Goal: Task Accomplishment & Management: Complete application form

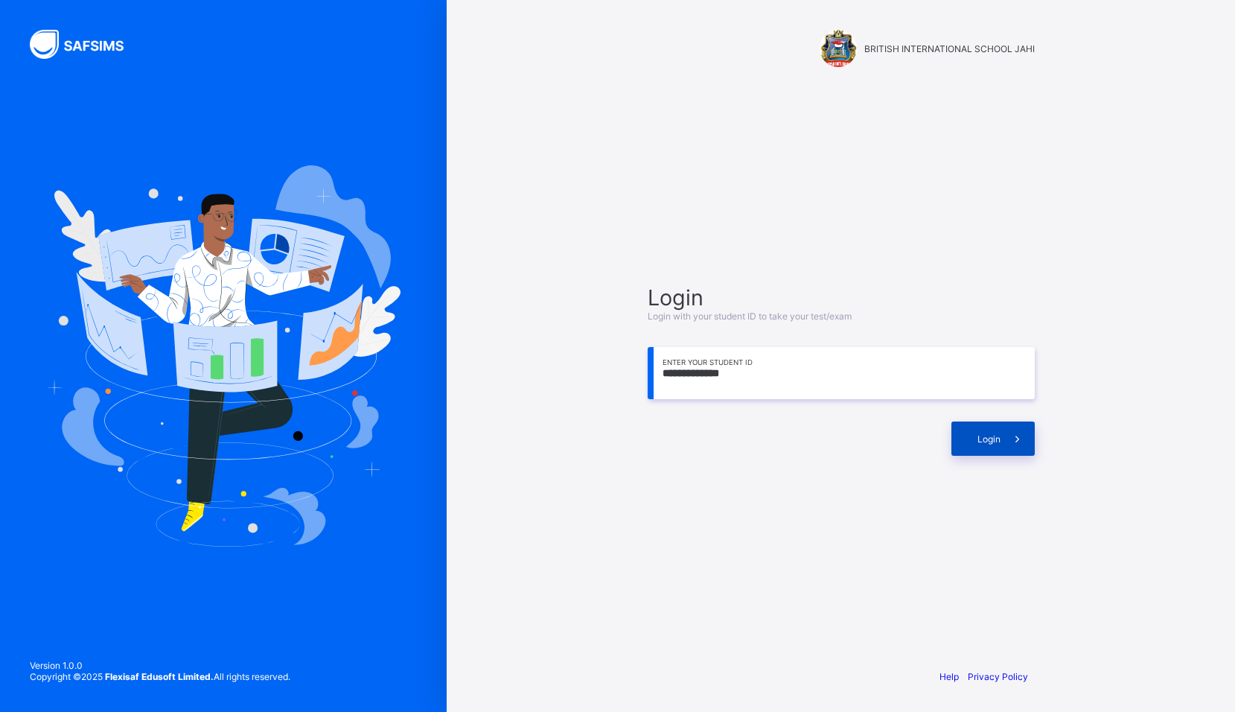
click at [1007, 428] on span at bounding box center [1018, 438] width 34 height 34
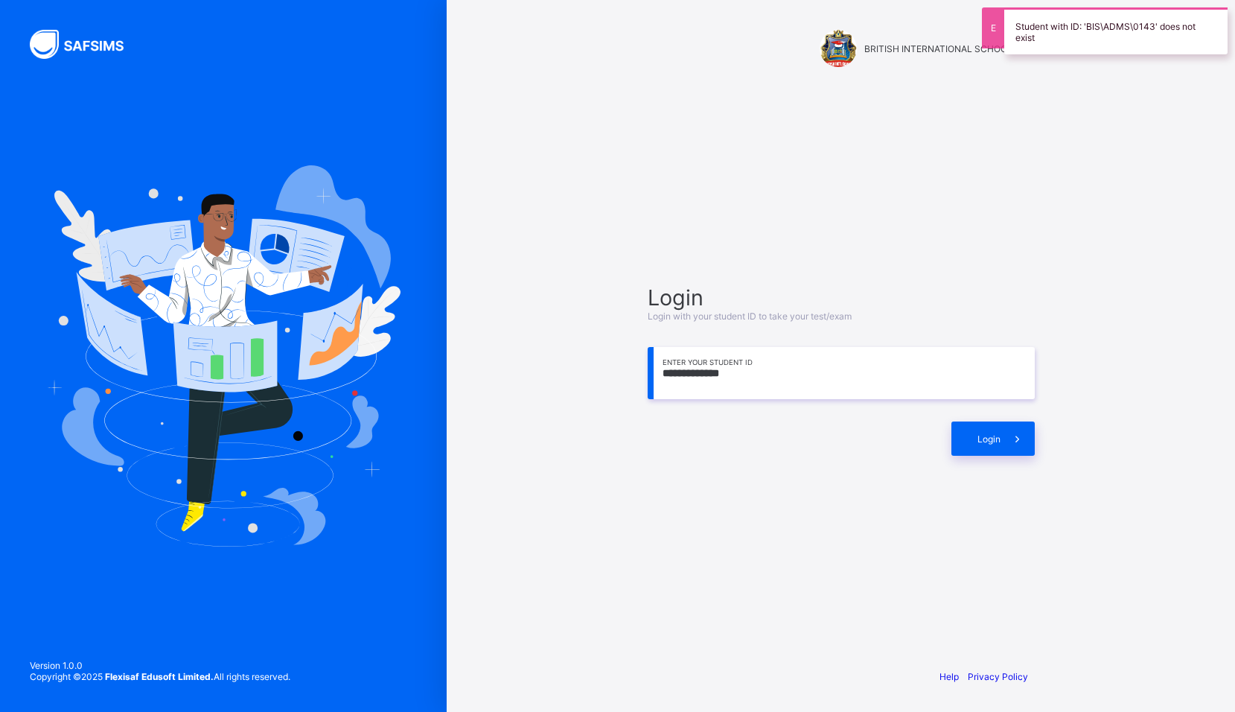
click at [717, 373] on input "**********" at bounding box center [841, 373] width 387 height 52
click at [681, 372] on input "**********" at bounding box center [841, 373] width 387 height 52
click at [675, 375] on input "**********" at bounding box center [841, 373] width 387 height 52
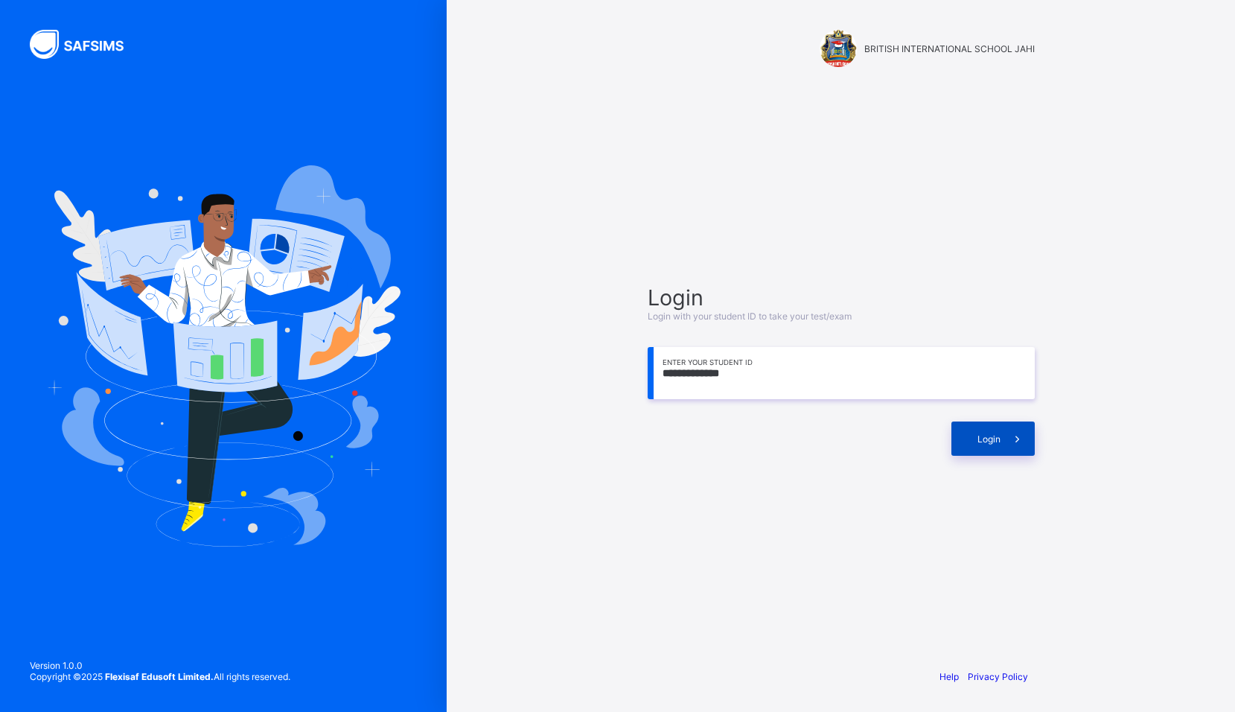
type input "**********"
click at [993, 434] on span "Login" at bounding box center [989, 438] width 23 height 11
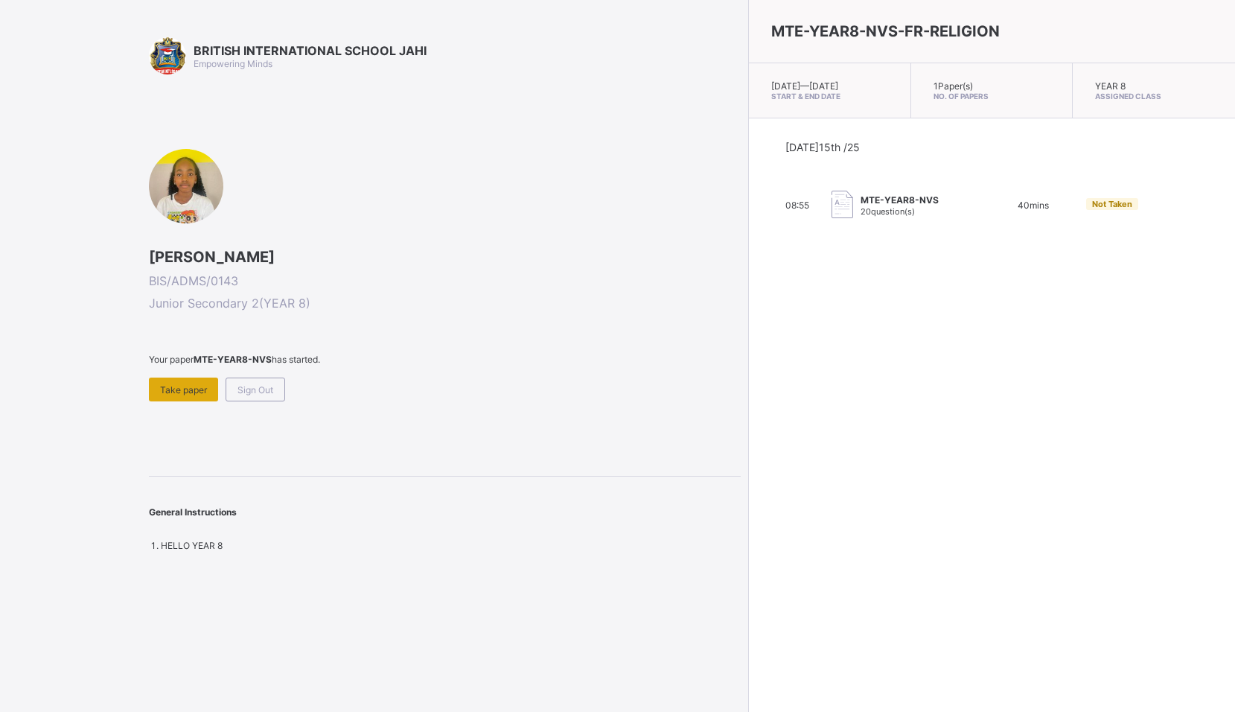
click at [185, 385] on span "Take paper" at bounding box center [183, 389] width 47 height 11
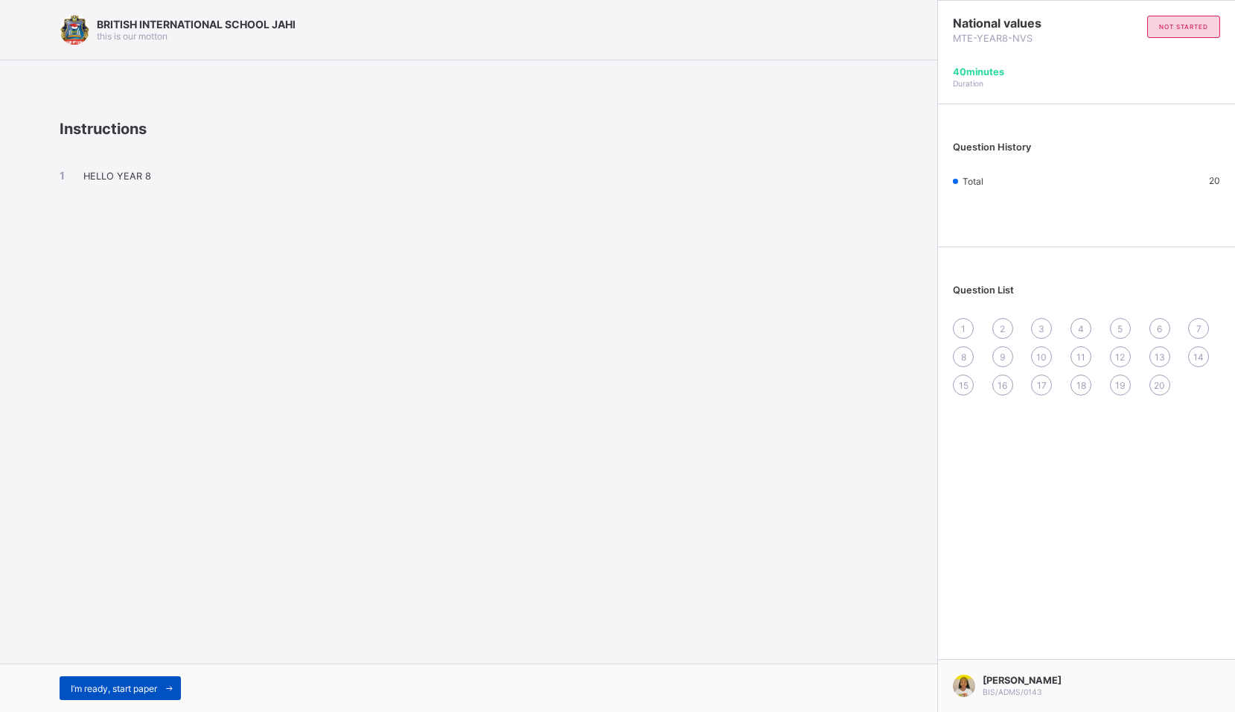
click at [99, 678] on div "I’m ready, start paper" at bounding box center [120, 688] width 121 height 24
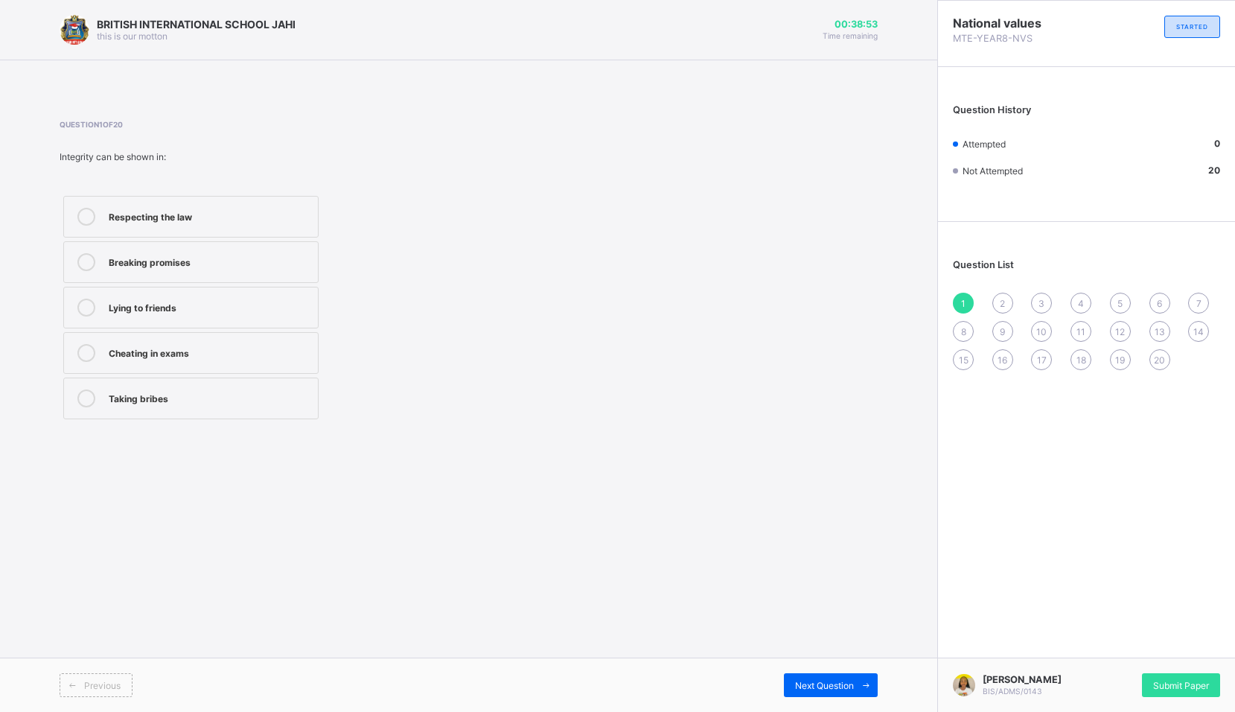
click at [270, 210] on div "Respecting the law" at bounding box center [210, 215] width 202 height 15
click at [828, 687] on span "Next Question" at bounding box center [824, 685] width 59 height 11
click at [225, 272] on label "Acts openly and honestly" at bounding box center [190, 262] width 255 height 42
click at [789, 692] on div "Next Question" at bounding box center [831, 685] width 94 height 24
click at [121, 397] on div "Fairness" at bounding box center [210, 396] width 202 height 15
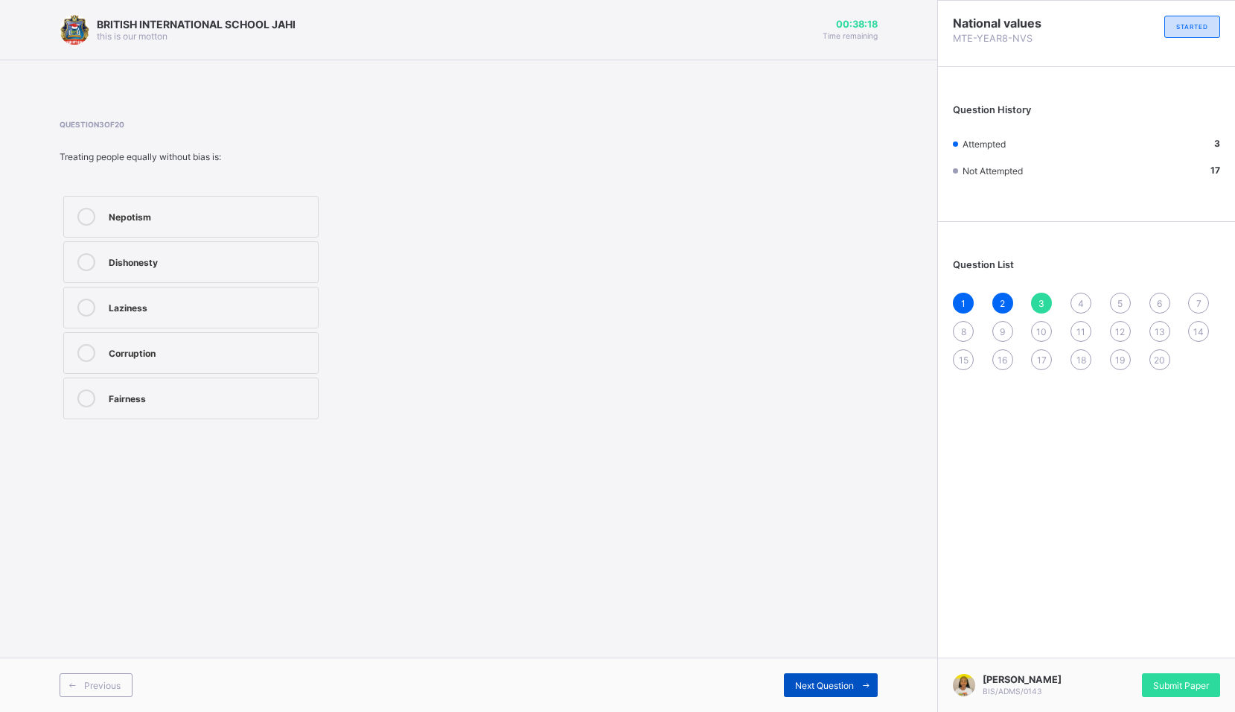
drag, startPoint x: 788, startPoint y: 690, endPoint x: 785, endPoint y: 674, distance: 15.9
click at [790, 688] on div "Next Question" at bounding box center [831, 685] width 94 height 24
click at [188, 226] on label "It builds trust and respect" at bounding box center [190, 217] width 255 height 42
click at [809, 683] on span "Next Question" at bounding box center [824, 685] width 59 height 11
click at [261, 407] on label "Honesty and moral uprightness" at bounding box center [190, 399] width 255 height 42
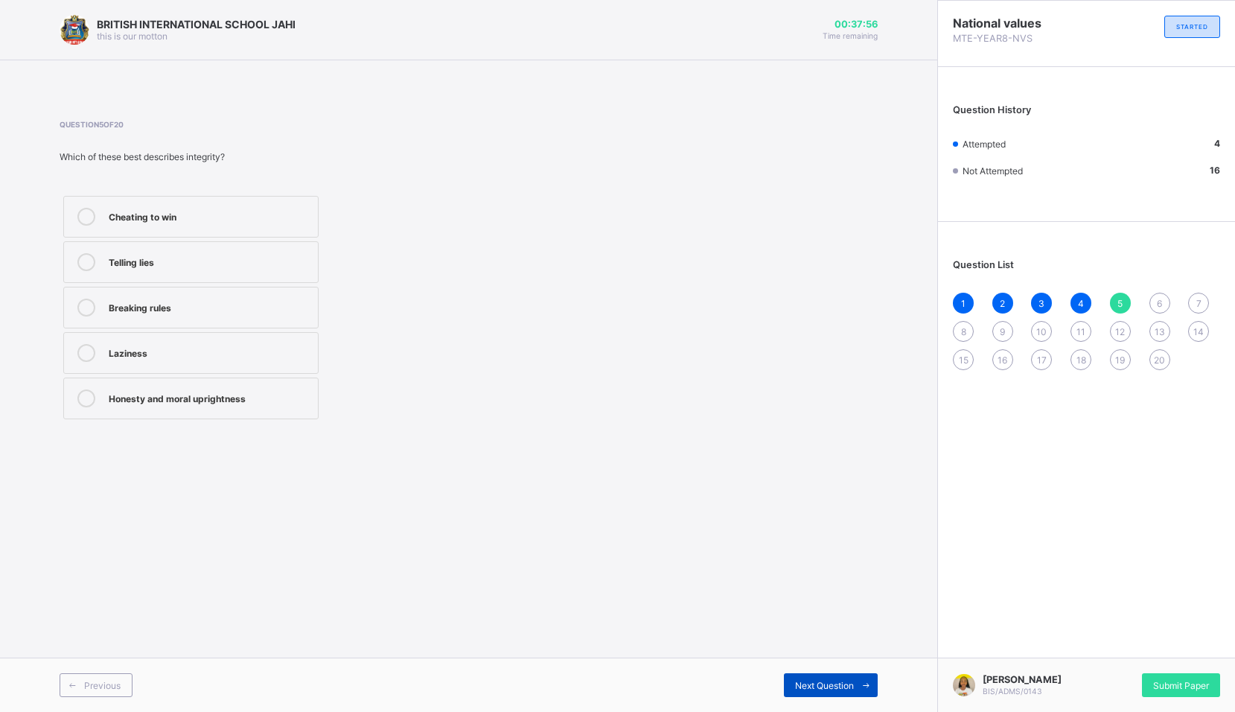
click at [815, 685] on span "Next Question" at bounding box center [824, 685] width 59 height 11
drag, startPoint x: 250, startPoint y: 369, endPoint x: 243, endPoint y: 371, distance: 7.8
click at [243, 371] on label "Integrity" at bounding box center [190, 353] width 255 height 42
click at [816, 681] on span "Next Question" at bounding box center [824, 685] width 59 height 11
click at [249, 343] on label "Transparency" at bounding box center [190, 353] width 255 height 42
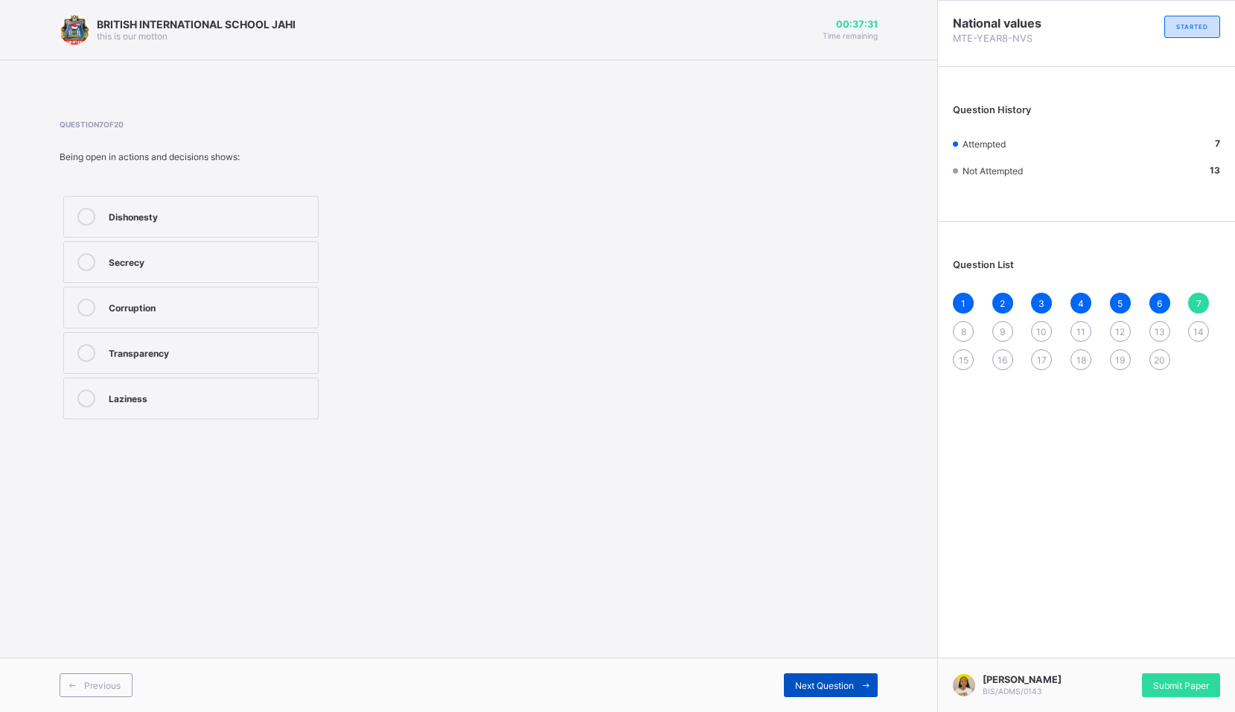
click at [812, 692] on div "Next Question" at bounding box center [831, 685] width 94 height 24
click at [156, 229] on label "Keeping to promises" at bounding box center [190, 217] width 255 height 42
click at [824, 676] on div "Next Question" at bounding box center [831, 685] width 94 height 24
drag, startPoint x: 203, startPoint y: 220, endPoint x: 197, endPoint y: 231, distance: 11.7
click at [197, 217] on div "Integrity" at bounding box center [210, 215] width 202 height 15
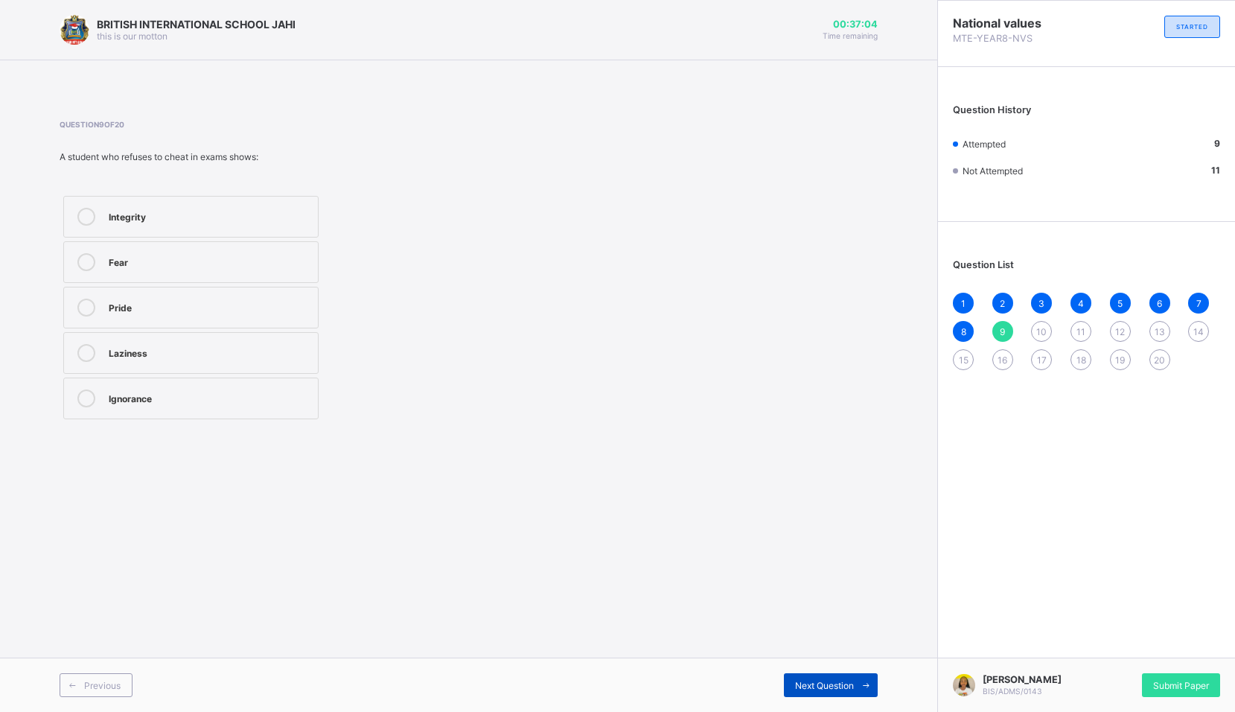
click at [790, 685] on div "Next Question" at bounding box center [831, 685] width 94 height 24
click at [176, 221] on div "Fairness" at bounding box center [210, 215] width 202 height 15
click at [185, 257] on div "Cheating" at bounding box center [210, 260] width 202 height 15
click at [808, 678] on div "Next Question" at bounding box center [831, 685] width 94 height 24
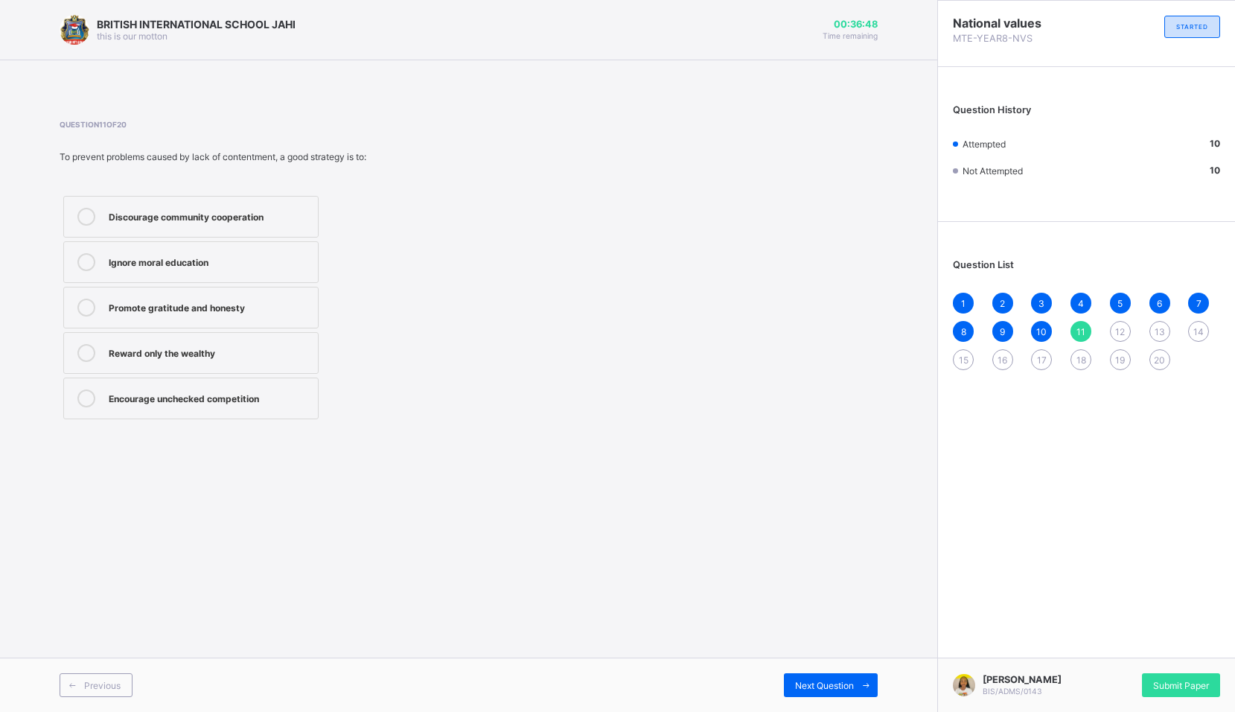
click at [171, 312] on div "Promote gratitude and honesty" at bounding box center [210, 306] width 202 height 15
click at [842, 691] on div "Next Question" at bounding box center [831, 685] width 94 height 24
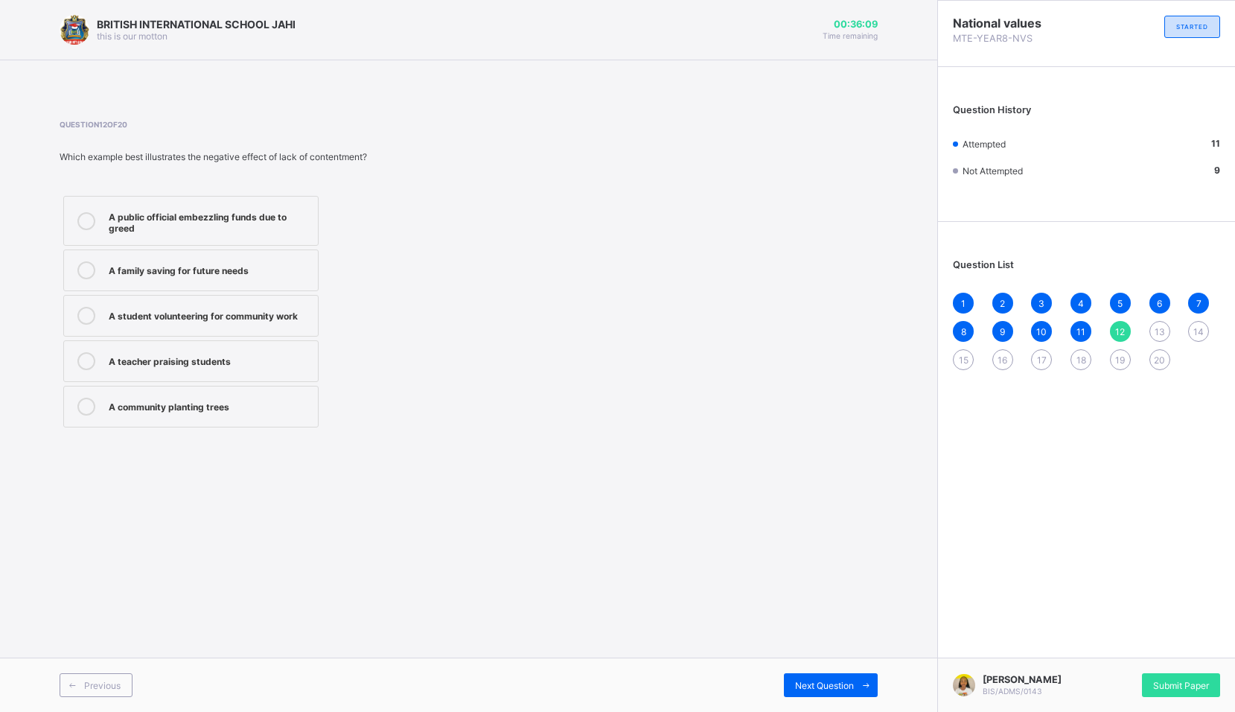
click at [199, 230] on div "A public official embezzling funds due to greed" at bounding box center [210, 221] width 202 height 26
click at [847, 676] on div "Next Question" at bounding box center [831, 685] width 94 height 24
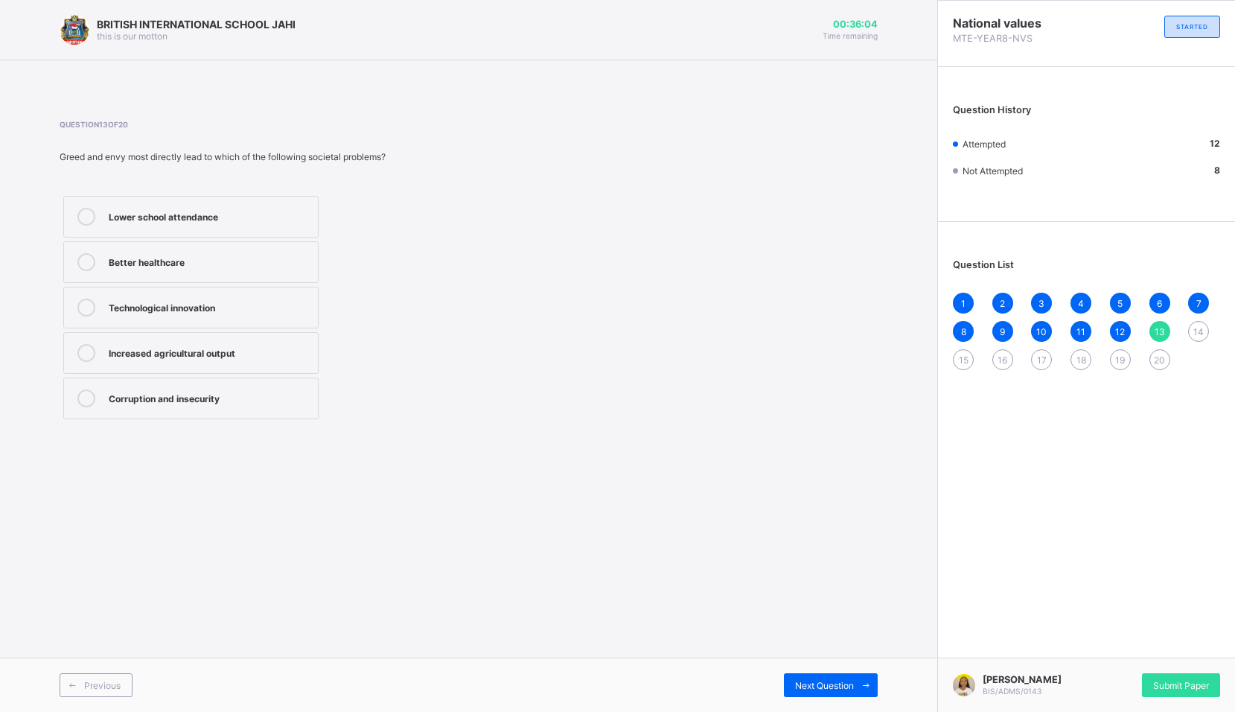
click at [105, 156] on div "Greed and envy most directly lead to which of the following societal problems?" at bounding box center [279, 156] width 439 height 11
click at [216, 227] on label "Lower school attendance" at bounding box center [190, 217] width 255 height 42
click at [835, 678] on div "Next Question" at bounding box center [831, 685] width 94 height 24
click at [250, 406] on div "Improved public trust" at bounding box center [210, 398] width 202 height 18
click at [793, 695] on div "Next Question" at bounding box center [831, 685] width 94 height 24
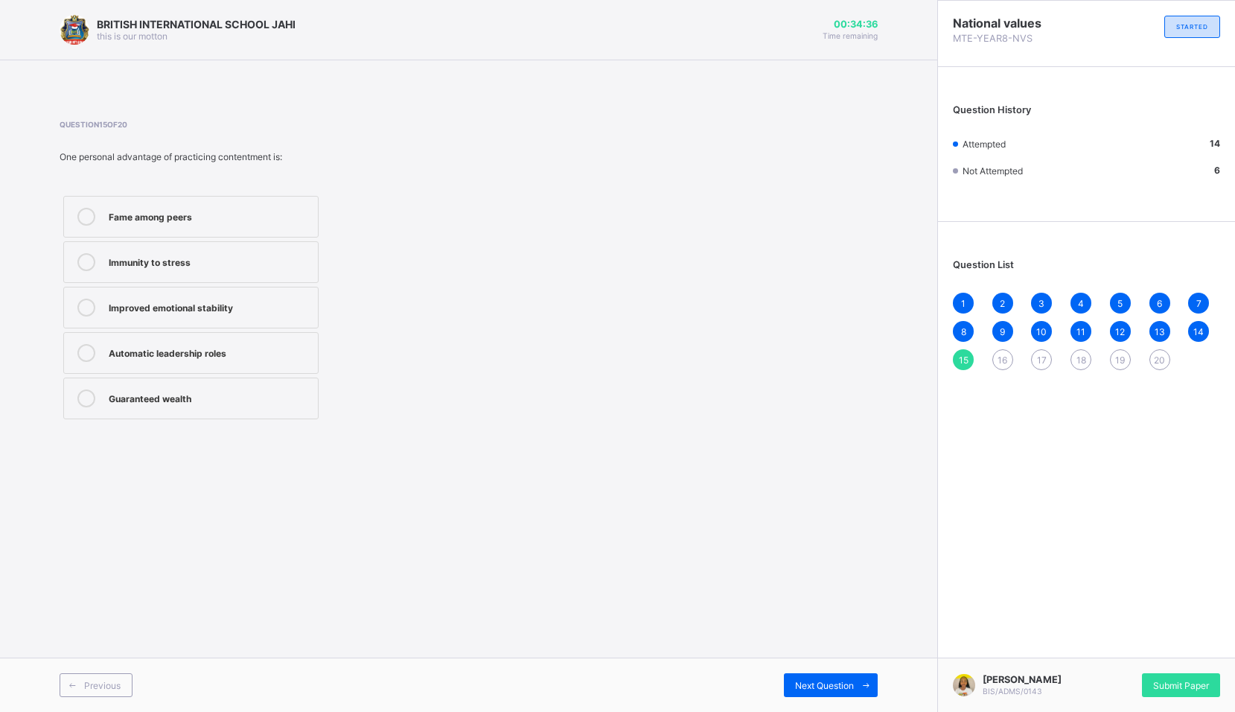
click at [217, 302] on div "Improved emotional stability" at bounding box center [210, 306] width 202 height 15
click at [850, 682] on span "Next Question" at bounding box center [824, 685] width 59 height 11
click at [194, 349] on div "Reduces rivalry and social tension" at bounding box center [210, 351] width 202 height 15
click at [819, 683] on span "Next Question" at bounding box center [824, 685] width 59 height 11
click at [264, 340] on label "Appreciating what they have and working hard" at bounding box center [190, 357] width 255 height 50
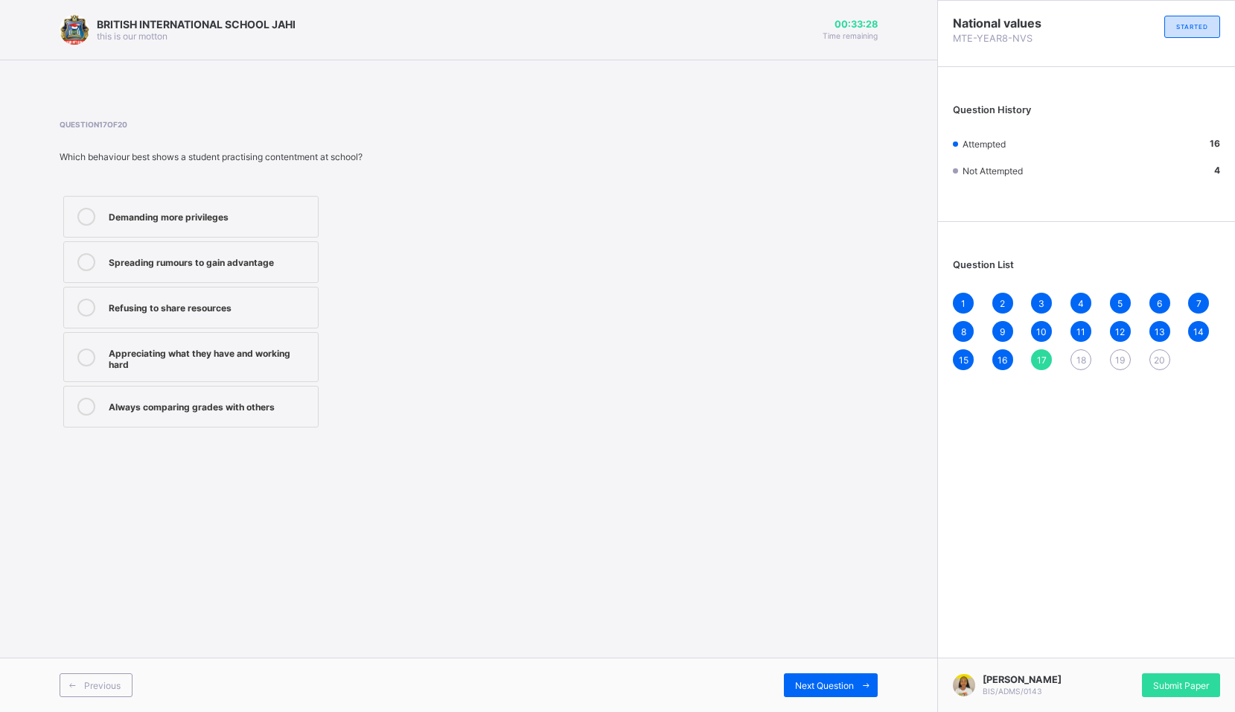
click at [806, 698] on div "Previous Next Question" at bounding box center [468, 684] width 937 height 54
click at [792, 678] on div "Next Question" at bounding box center [831, 685] width 94 height 24
click at [232, 214] on div "Honesty and integrity" at bounding box center [210, 215] width 202 height 15
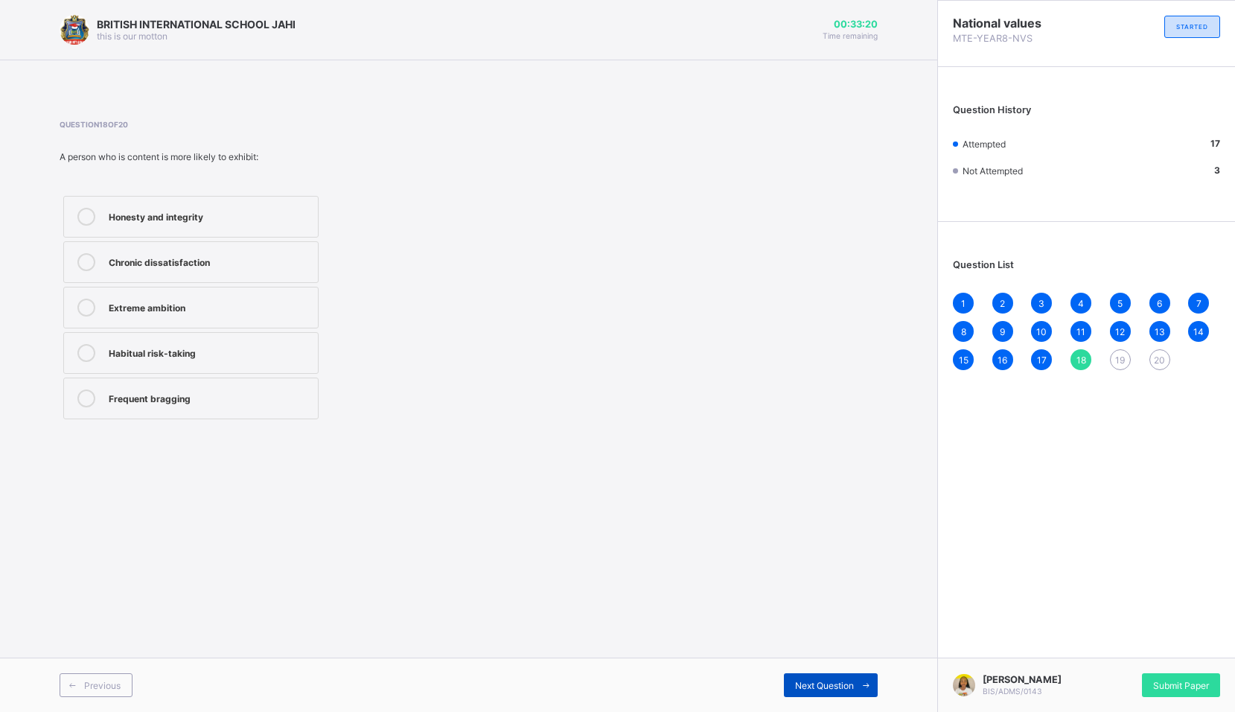
click at [815, 684] on span "Next Question" at bounding box center [824, 685] width 59 height 11
click at [1077, 360] on span "18" at bounding box center [1082, 359] width 10 height 11
click at [301, 216] on div "Honesty and integrity" at bounding box center [210, 215] width 202 height 15
click at [1123, 350] on div "19" at bounding box center [1120, 359] width 21 height 21
click at [196, 221] on div "Envy and jealousy" at bounding box center [210, 215] width 202 height 15
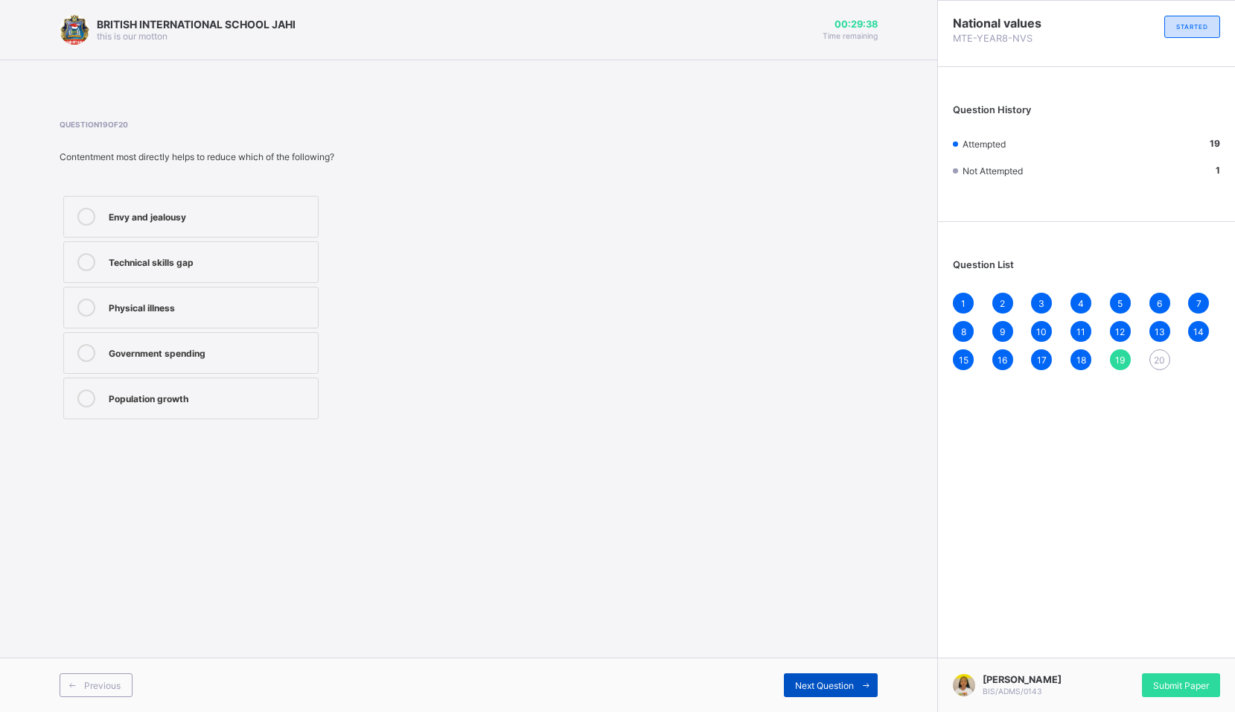
click at [830, 678] on div "Next Question" at bounding box center [831, 685] width 94 height 24
click at [242, 340] on label "Peace of mind" at bounding box center [190, 353] width 255 height 42
drag, startPoint x: 1129, startPoint y: 650, endPoint x: 1141, endPoint y: 652, distance: 12.0
click at [1133, 657] on div "Valerie Lawrence Kyuka BIS/ADMS/0143 Submit Paper" at bounding box center [1086, 684] width 298 height 54
click at [1207, 673] on div "Submit Paper" at bounding box center [1181, 685] width 78 height 24
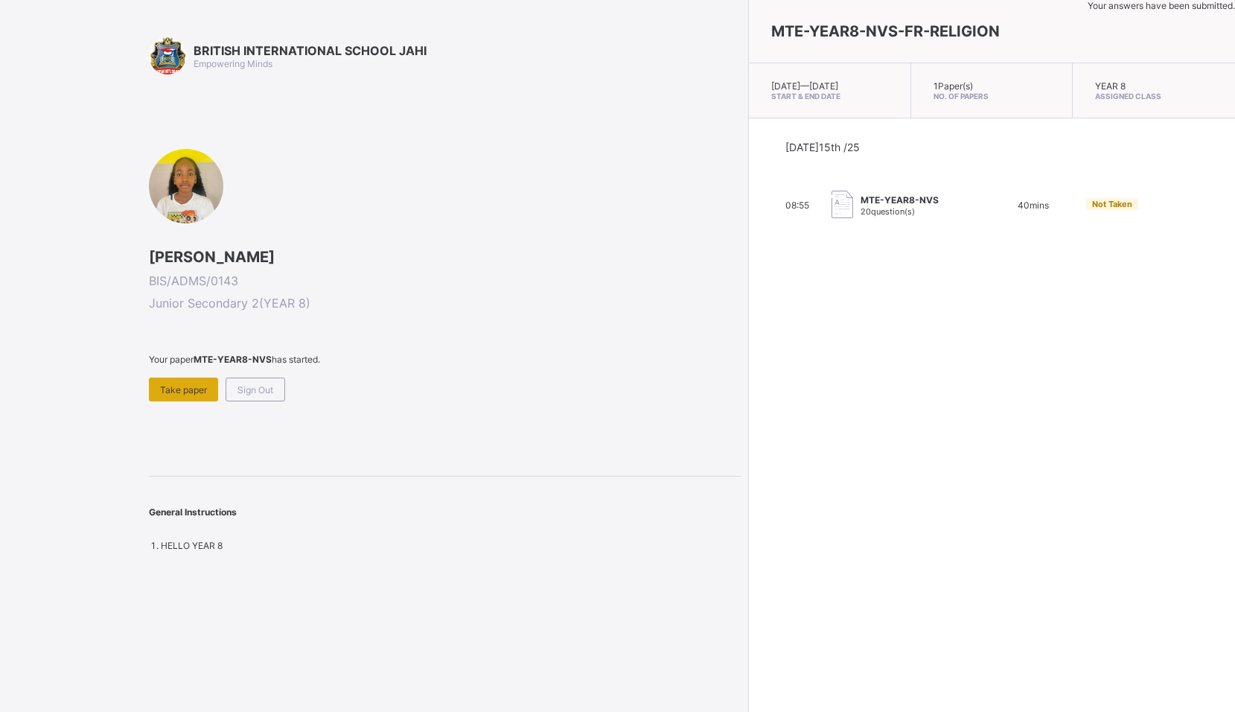
click at [176, 392] on span "Take paper" at bounding box center [183, 389] width 47 height 11
click at [167, 389] on span "Take paper" at bounding box center [183, 389] width 47 height 11
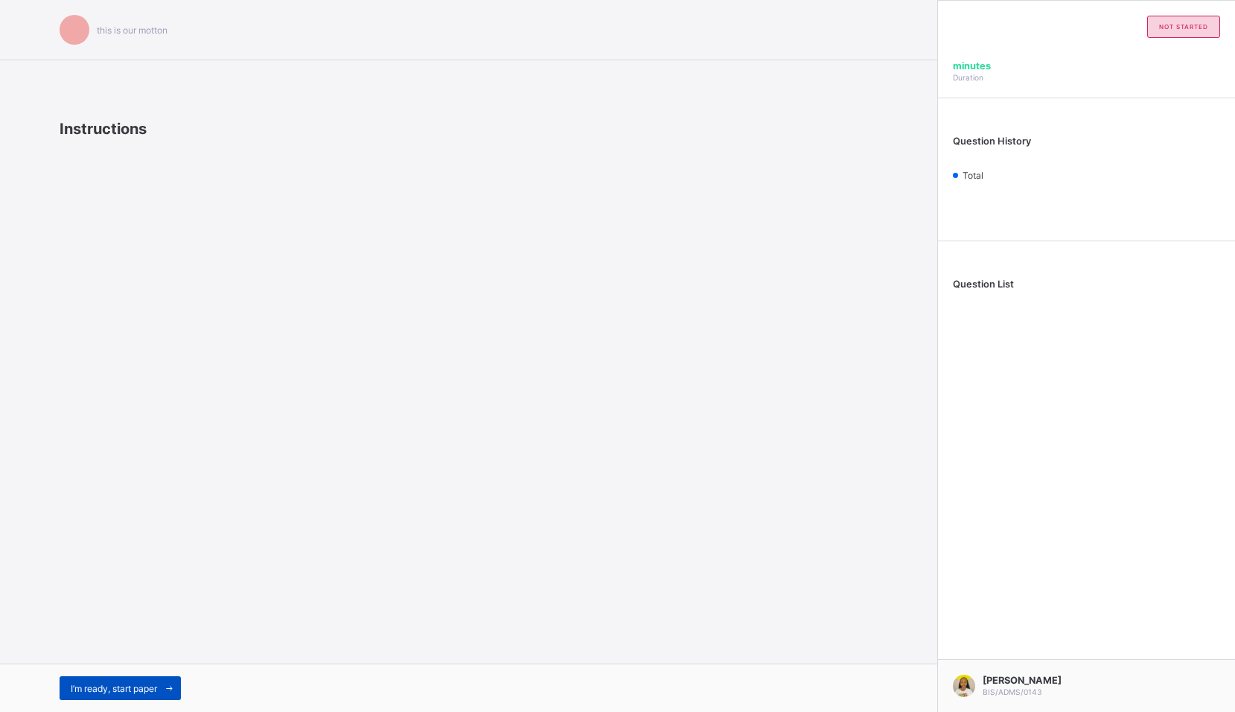
click at [127, 688] on span "I’m ready, start paper" at bounding box center [114, 688] width 86 height 11
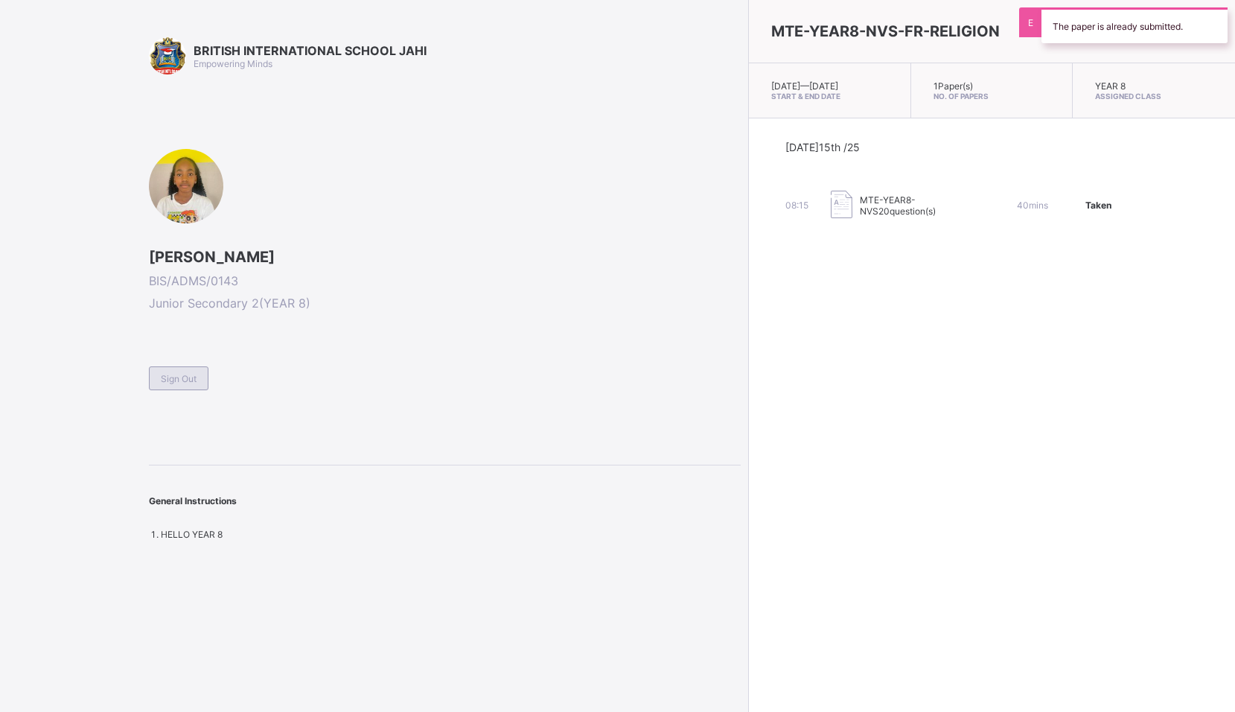
click at [196, 375] on span "Sign Out" at bounding box center [179, 378] width 36 height 11
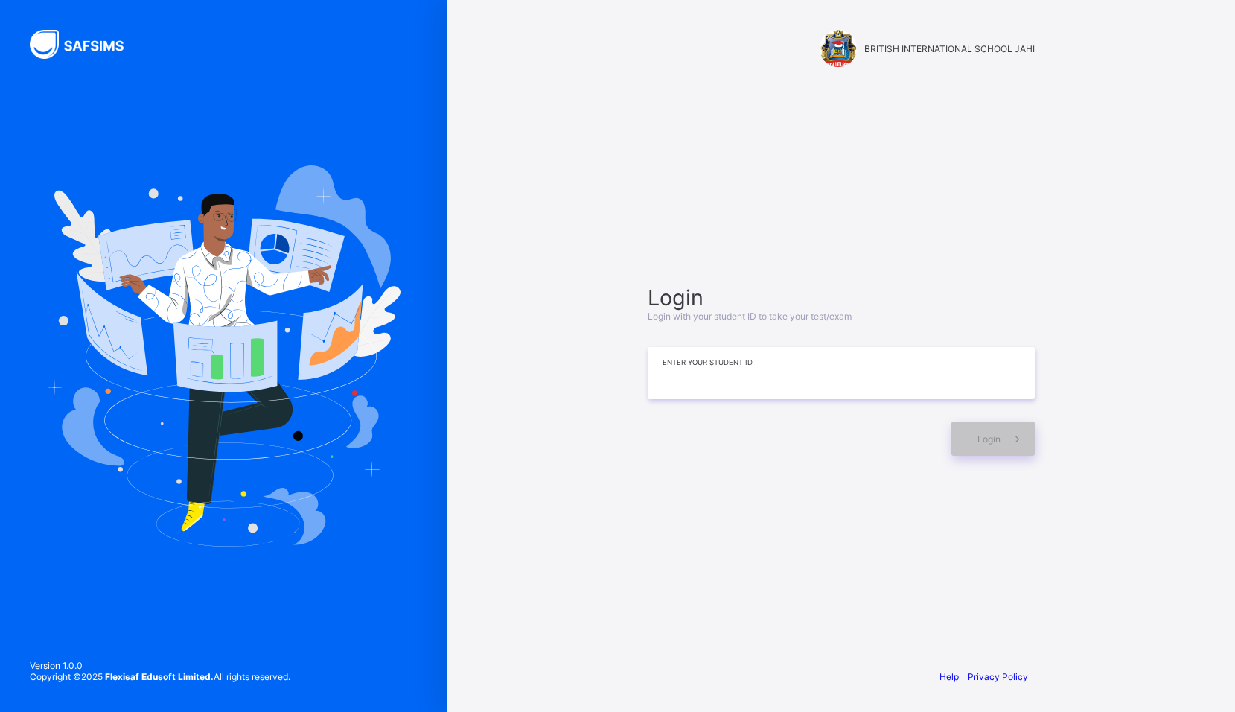
click at [827, 386] on input at bounding box center [841, 373] width 387 height 52
type input "*"
type input "**********"
click at [985, 428] on div "Login" at bounding box center [993, 438] width 83 height 34
click at [841, 451] on div at bounding box center [796, 438] width 296 height 34
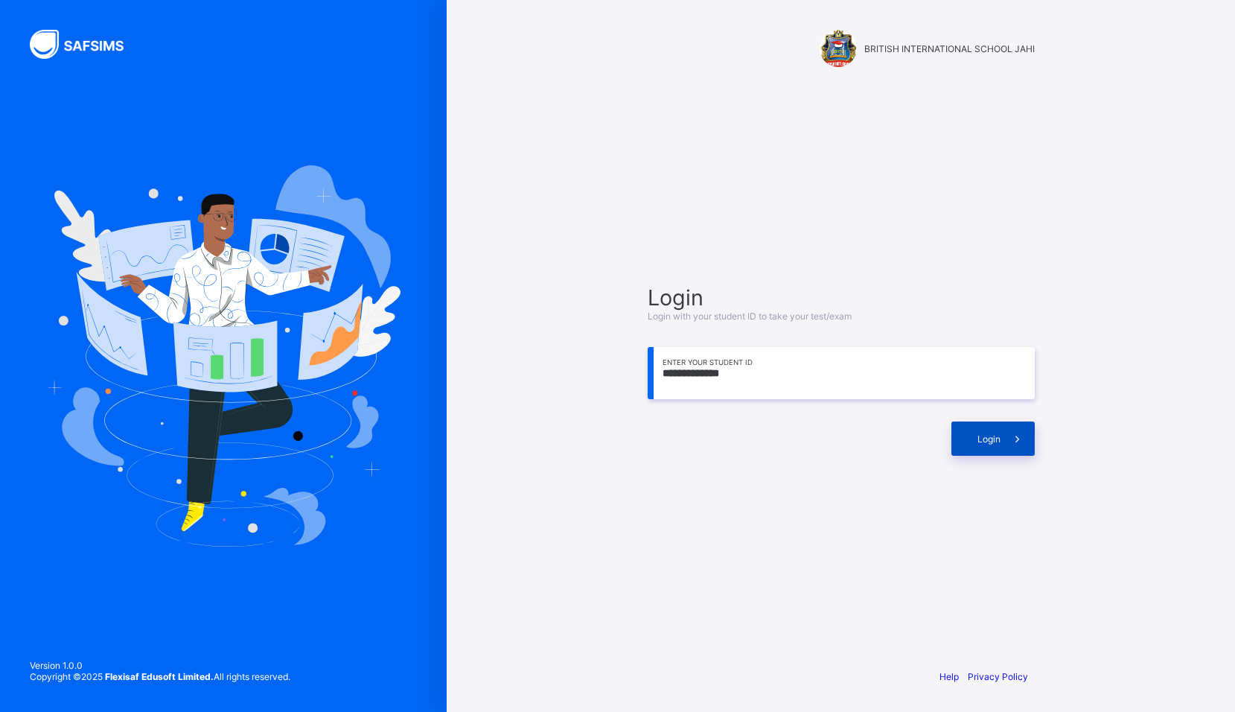
click at [967, 439] on div "Login" at bounding box center [993, 438] width 83 height 34
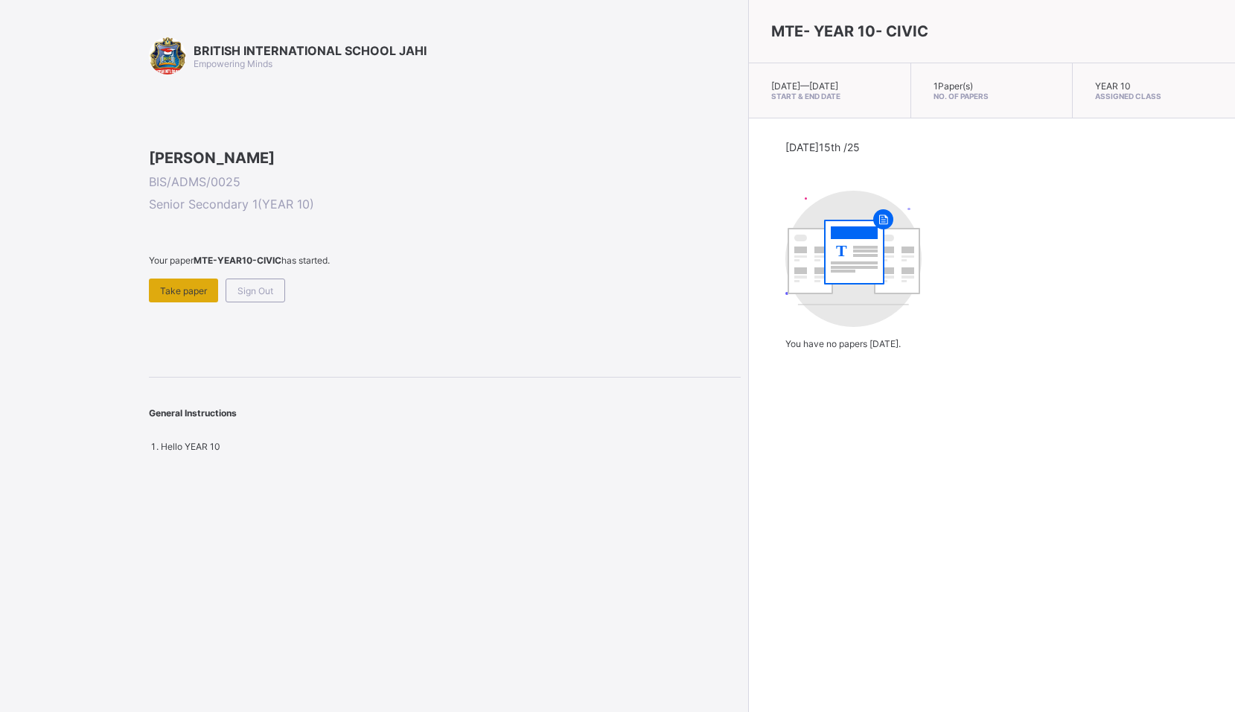
click at [180, 296] on span "Take paper" at bounding box center [183, 290] width 47 height 11
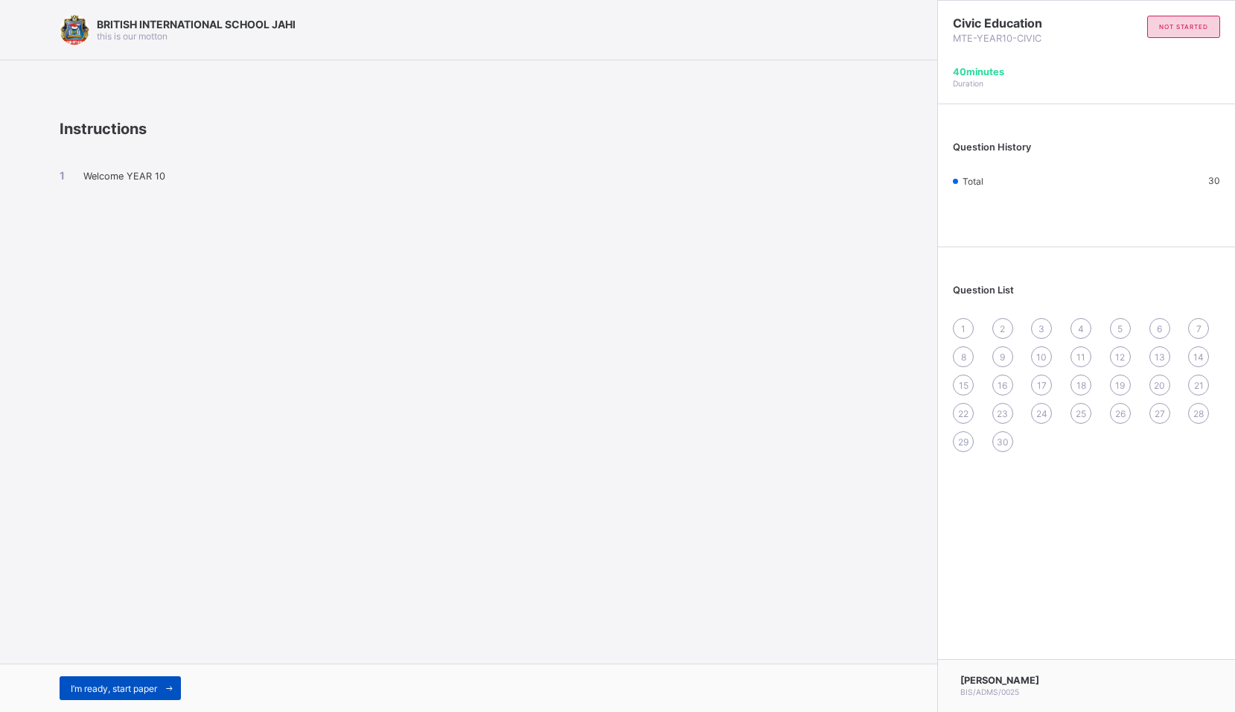
click at [138, 695] on div "I’m ready, start paper" at bounding box center [120, 688] width 121 height 24
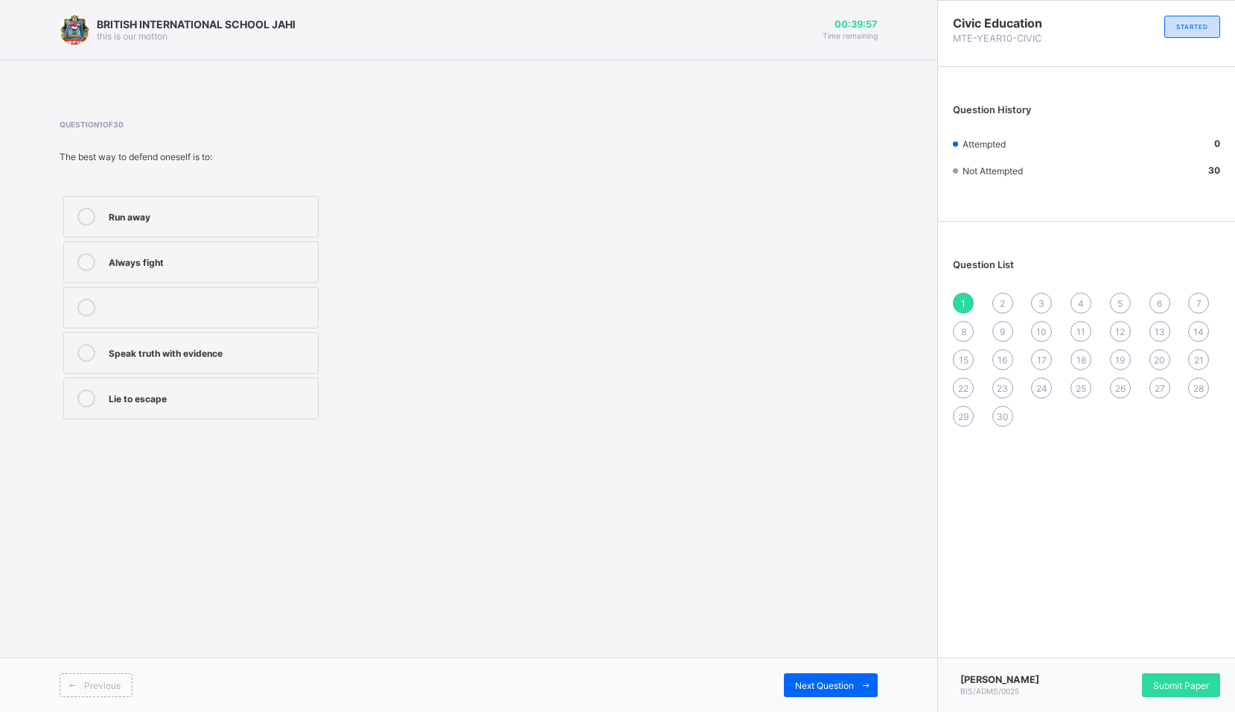
click at [264, 354] on div "Speak truth with evidence" at bounding box center [210, 351] width 202 height 15
click at [872, 681] on span at bounding box center [866, 685] width 24 height 24
click at [240, 235] on label "Staying calm" at bounding box center [190, 217] width 255 height 42
click at [843, 693] on div "Next Question" at bounding box center [831, 685] width 94 height 24
click at [196, 404] on div "It makes matters worse" at bounding box center [210, 396] width 202 height 15
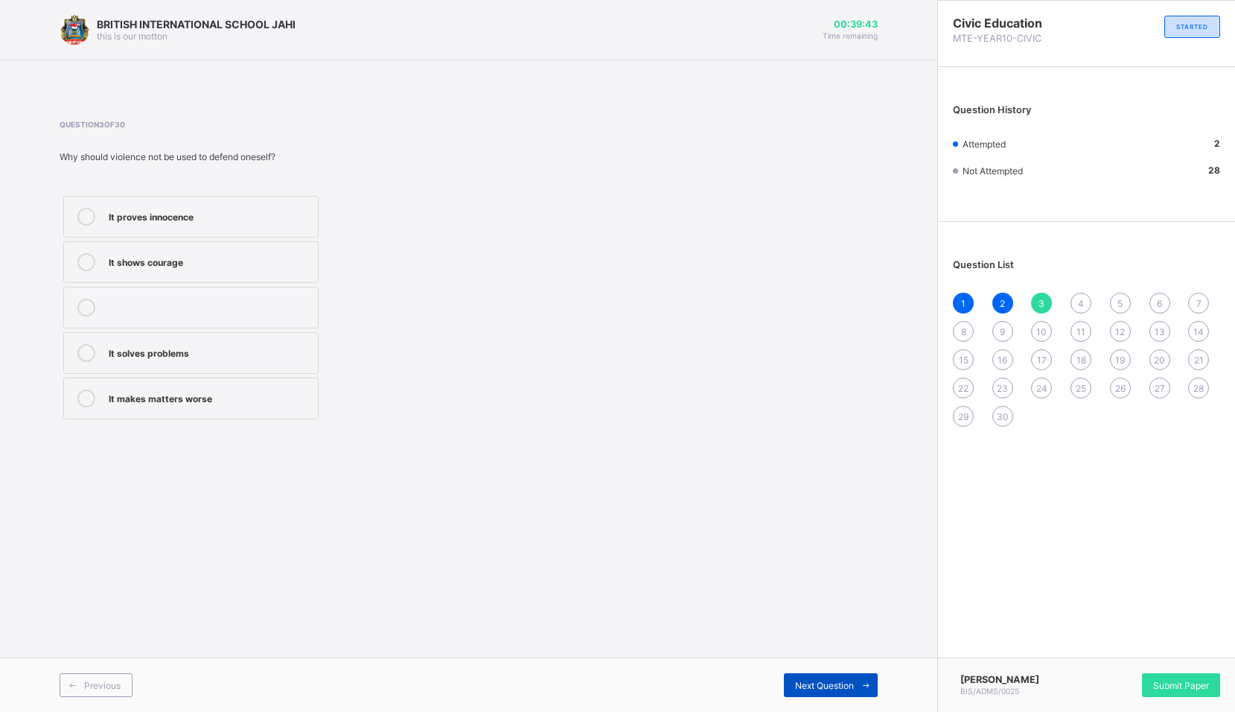
click at [800, 680] on span "Next Question" at bounding box center [824, 685] width 59 height 11
click at [184, 317] on label "Teacher or principal" at bounding box center [190, 308] width 255 height 42
click at [831, 691] on div "Next Question" at bounding box center [831, 685] width 94 height 24
click at [197, 365] on label "Prove innocence" at bounding box center [190, 353] width 255 height 42
click at [800, 678] on div "Next Question" at bounding box center [831, 685] width 94 height 24
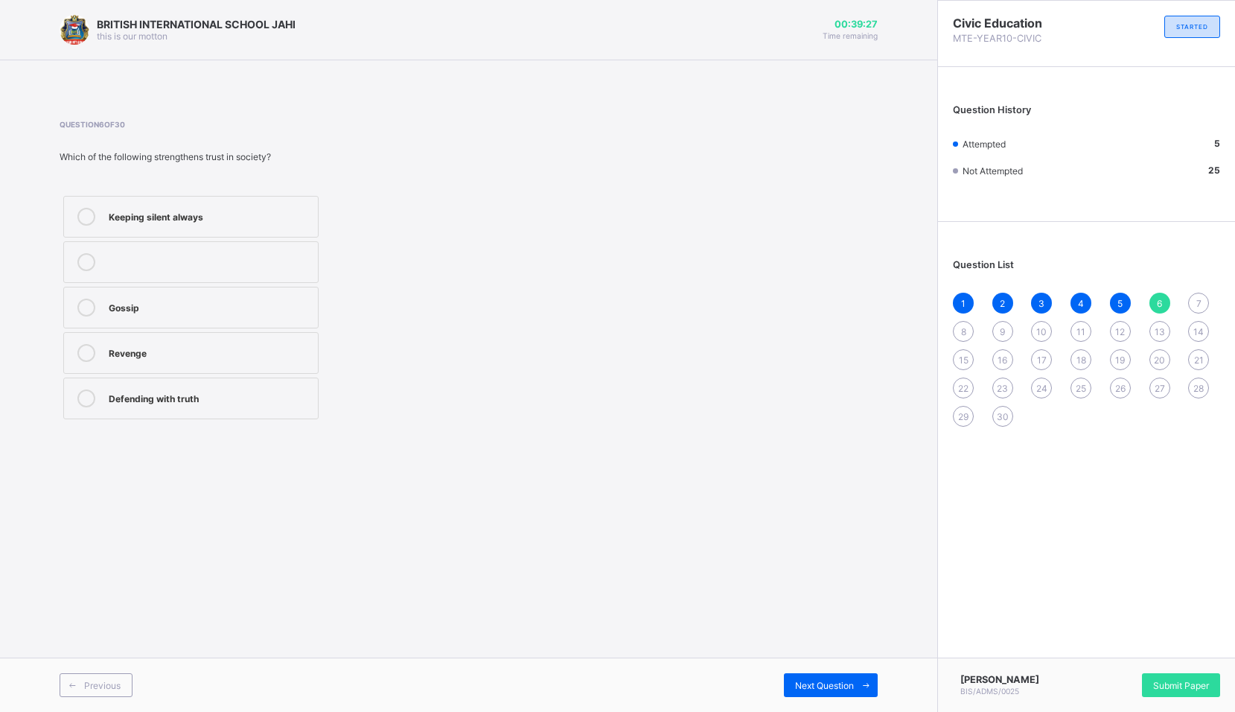
click at [206, 400] on div "Defending with truth" at bounding box center [210, 396] width 202 height 15
click at [833, 671] on div "Previous Next Question" at bounding box center [468, 684] width 937 height 54
click at [835, 681] on span "Next Question" at bounding box center [824, 685] width 59 height 11
click at [205, 387] on label "Speaking the truth" at bounding box center [190, 399] width 255 height 42
click at [809, 690] on span "Next Question" at bounding box center [824, 685] width 59 height 11
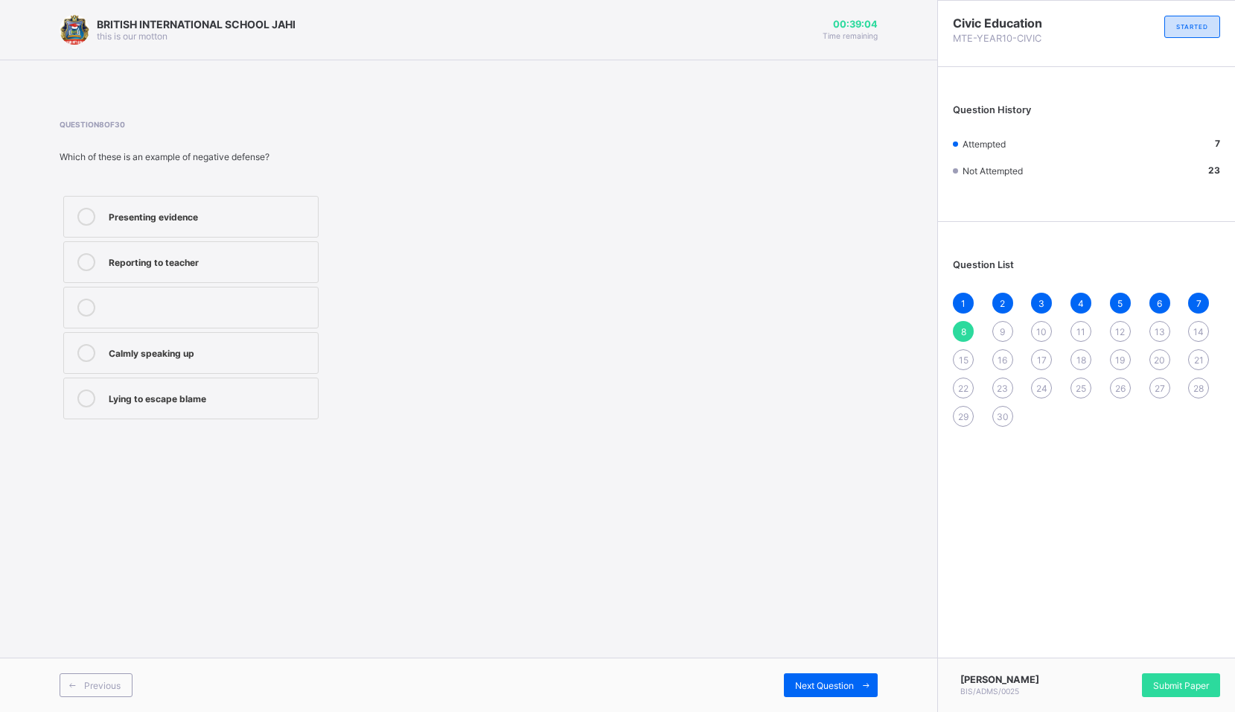
click at [280, 386] on label "Lying to escape blame" at bounding box center [190, 399] width 255 height 42
click at [865, 690] on icon at bounding box center [866, 686] width 11 height 10
click at [211, 305] on div "Courage and truth" at bounding box center [210, 306] width 202 height 15
click at [953, 685] on div at bounding box center [953, 685] width 0 height 0
drag, startPoint x: 964, startPoint y: 670, endPoint x: 677, endPoint y: 310, distance: 461.0
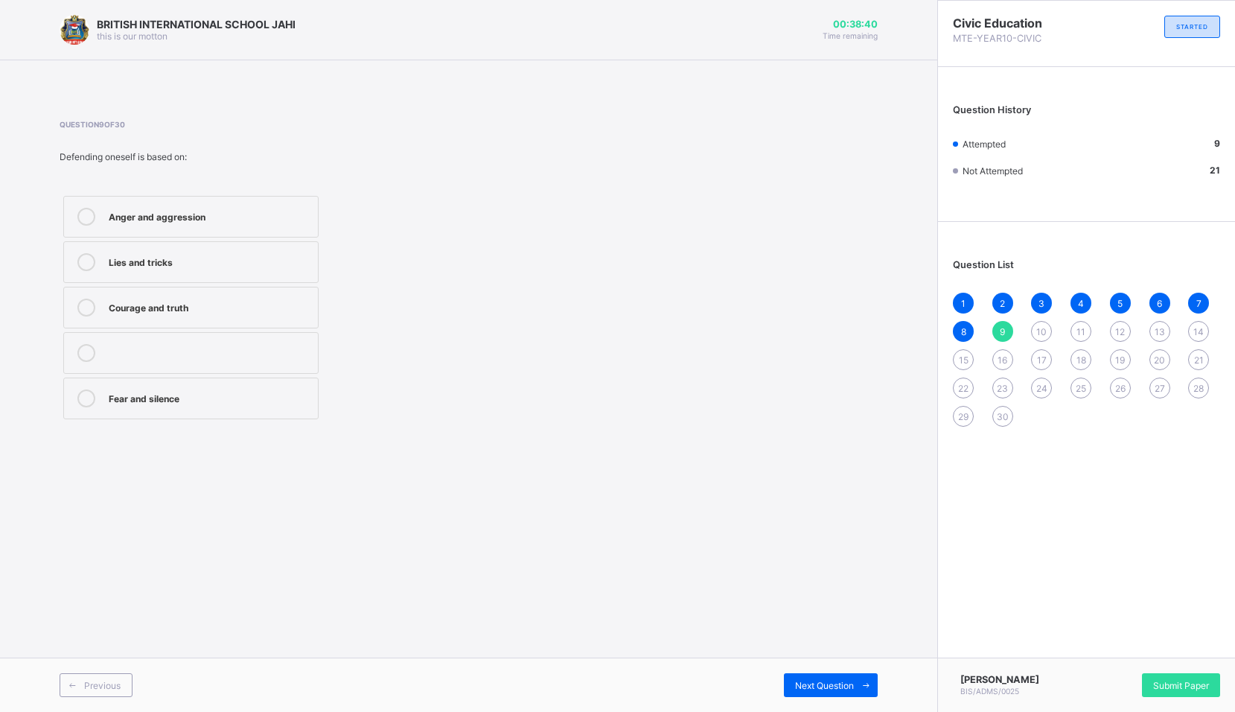
click at [677, 310] on div "Question 9 of 30 Defending oneself is based on: Anger and aggression Lies and t…" at bounding box center [469, 271] width 818 height 303
drag, startPoint x: 657, startPoint y: 685, endPoint x: 690, endPoint y: 709, distance: 40.5
click at [690, 709] on div "BRITISH INTERNATIONAL SCHOOL JAHI this is our motton 00:38:37 Time remaining Qu…" at bounding box center [468, 356] width 937 height 712
drag, startPoint x: 690, startPoint y: 709, endPoint x: 613, endPoint y: 614, distance: 122.3
click at [613, 614] on div "BRITISH INTERNATIONAL SCHOOL JAHI this is our motton 00:38:37 Time remaining Qu…" at bounding box center [468, 356] width 937 height 712
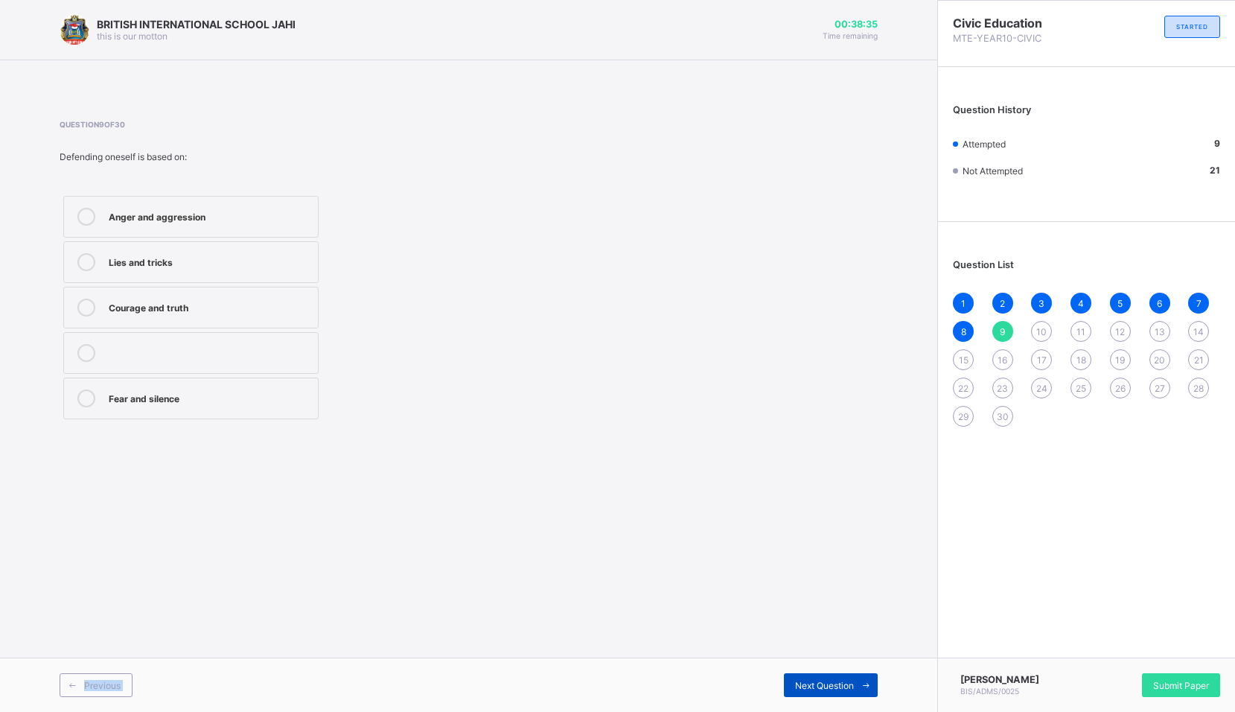
click at [792, 690] on div "Next Question" at bounding box center [831, 685] width 94 height 24
click at [232, 357] on div "Wrong punishment is avoided" at bounding box center [210, 351] width 202 height 15
click at [784, 684] on div "Next Question" at bounding box center [831, 685] width 94 height 24
click at [238, 400] on div "Reporting to authorities" at bounding box center [210, 396] width 202 height 15
click at [797, 683] on span "Next Question" at bounding box center [824, 685] width 59 height 11
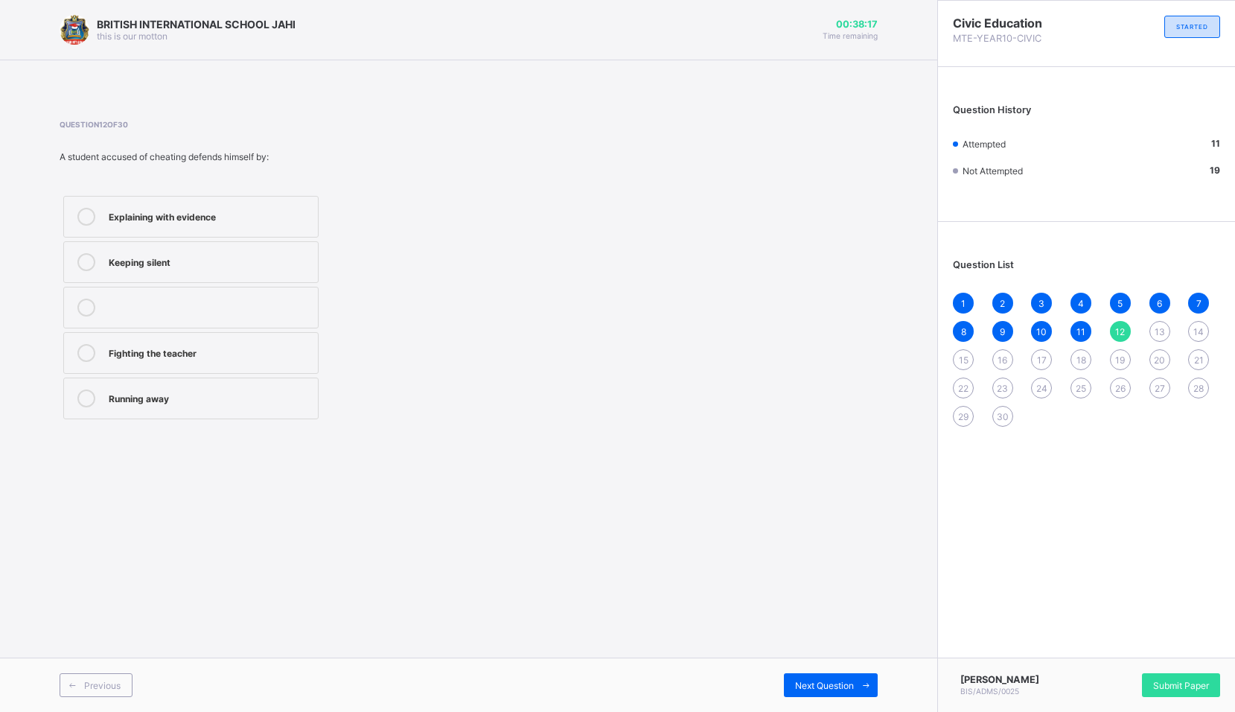
click at [209, 220] on div "Explaining with evidence" at bounding box center [210, 215] width 202 height 15
click at [843, 686] on span "Next Question" at bounding box center [824, 685] width 59 height 11
click at [219, 350] on div "It builds confidence" at bounding box center [210, 351] width 202 height 15
click at [817, 675] on div "Next Question" at bounding box center [831, 685] width 94 height 24
click at [213, 363] on label "Attacking others" at bounding box center [190, 353] width 255 height 42
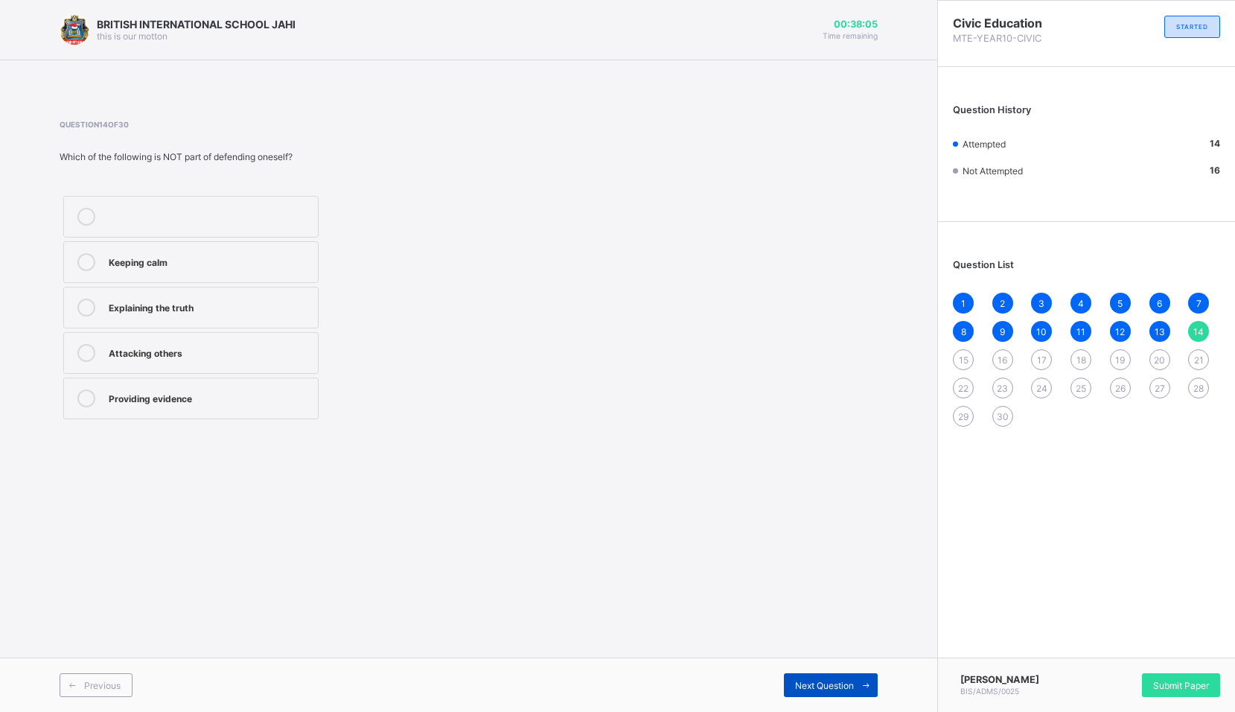
drag, startPoint x: 865, startPoint y: 684, endPoint x: 847, endPoint y: 679, distance: 17.9
click at [865, 685] on icon at bounding box center [866, 686] width 11 height 10
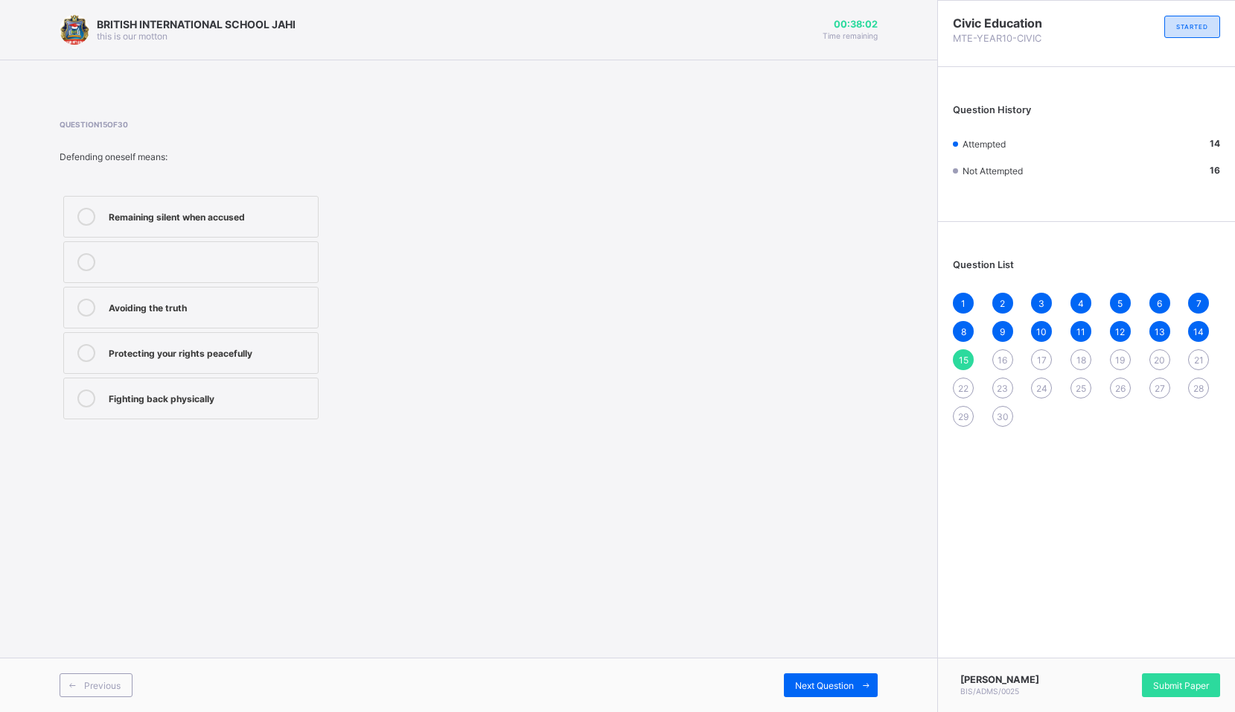
click at [169, 355] on div "Protecting your rights peacefully" at bounding box center [210, 351] width 202 height 15
click at [830, 677] on div "Next Question" at bounding box center [831, 685] width 94 height 24
click at [223, 315] on div "Promote fairness and sacrifice" at bounding box center [210, 308] width 202 height 18
click at [804, 678] on div "Next Question" at bounding box center [831, 685] width 94 height 24
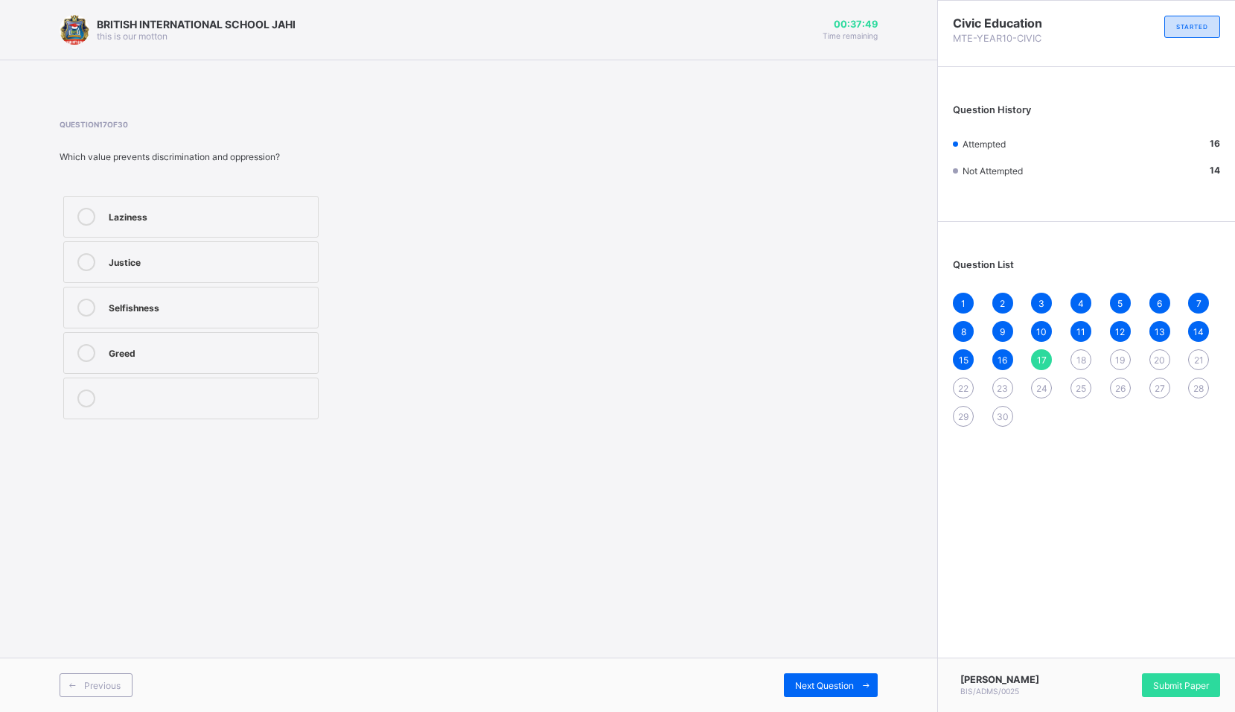
click at [181, 261] on div "Justice" at bounding box center [210, 260] width 202 height 15
drag, startPoint x: 821, startPoint y: 666, endPoint x: 821, endPoint y: 674, distance: 8.2
click at [821, 672] on div "Previous Next Question" at bounding box center [468, 684] width 937 height 54
click at [821, 678] on div "Next Question" at bounding box center [831, 685] width 94 height 24
click at [85, 686] on span "Previous" at bounding box center [102, 685] width 36 height 11
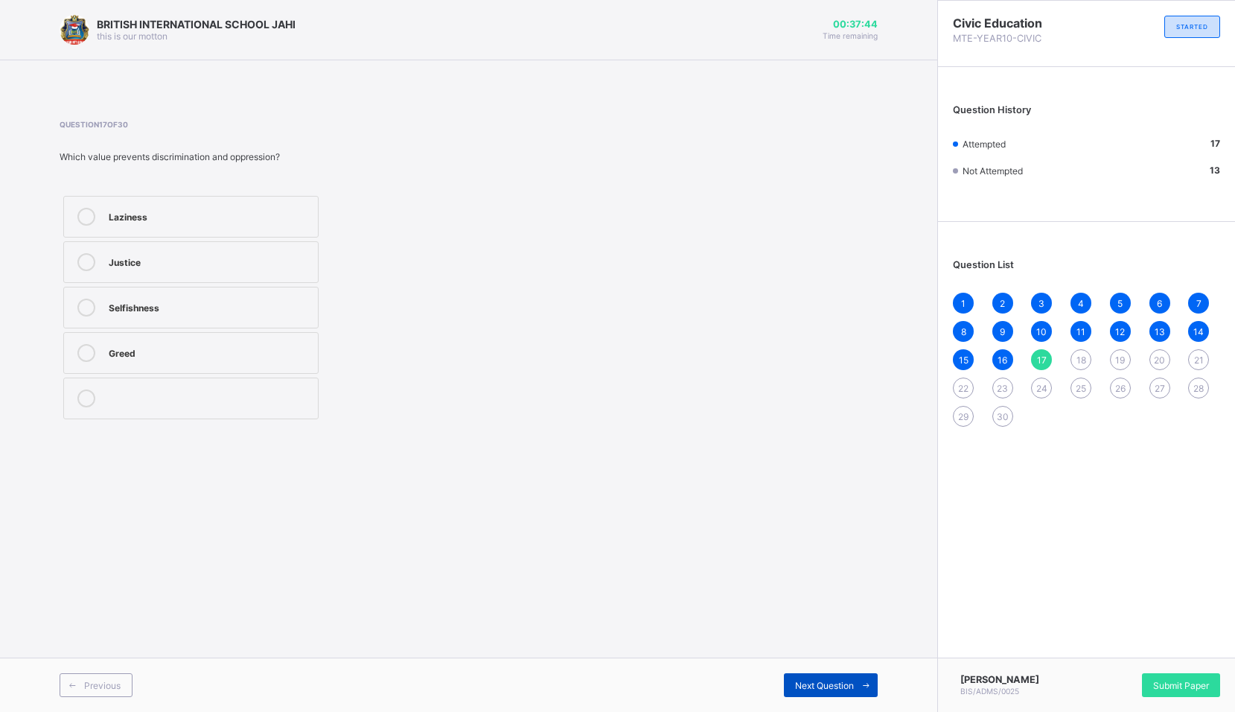
click at [821, 692] on div "Next Question" at bounding box center [831, 685] width 94 height 24
click at [197, 218] on div "Selflessness" at bounding box center [210, 215] width 202 height 15
click at [815, 678] on div "Next Question" at bounding box center [831, 685] width 94 height 24
click at [194, 261] on div "Equality" at bounding box center [210, 260] width 202 height 15
drag, startPoint x: 879, startPoint y: 681, endPoint x: 869, endPoint y: 682, distance: 9.7
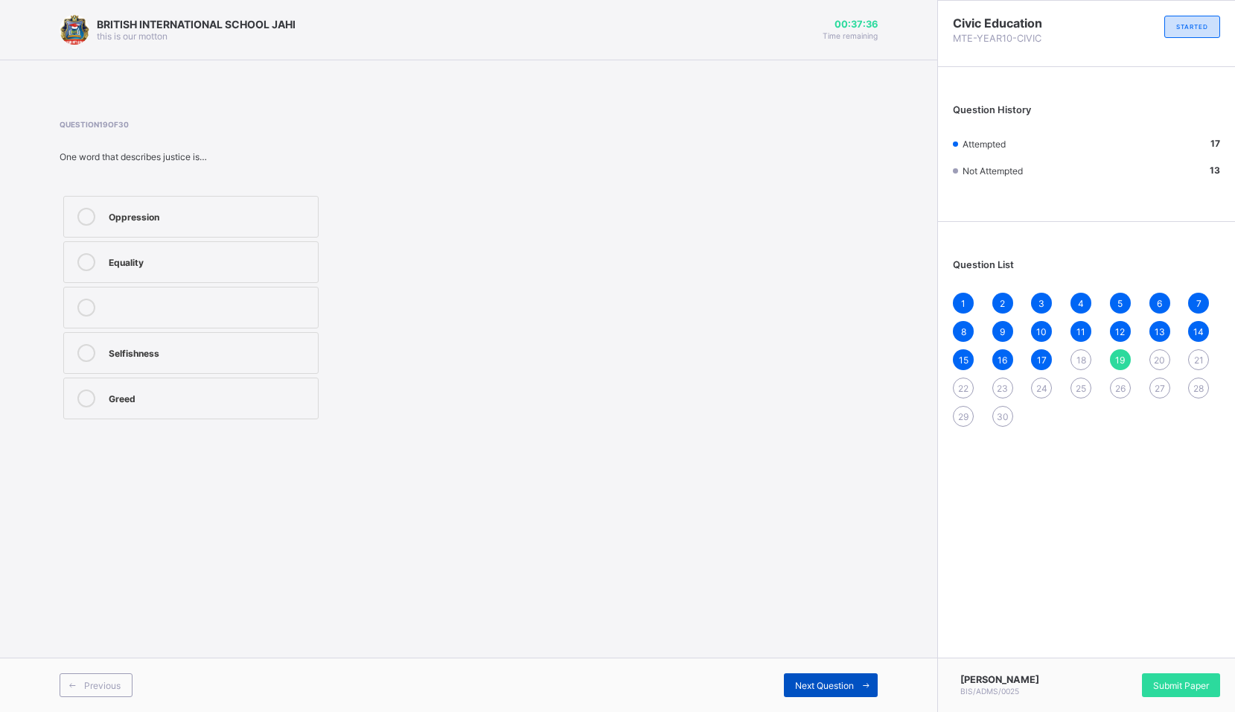
click at [869, 682] on div "Previous Next Question" at bounding box center [468, 684] width 937 height 54
click at [867, 682] on icon at bounding box center [866, 686] width 11 height 10
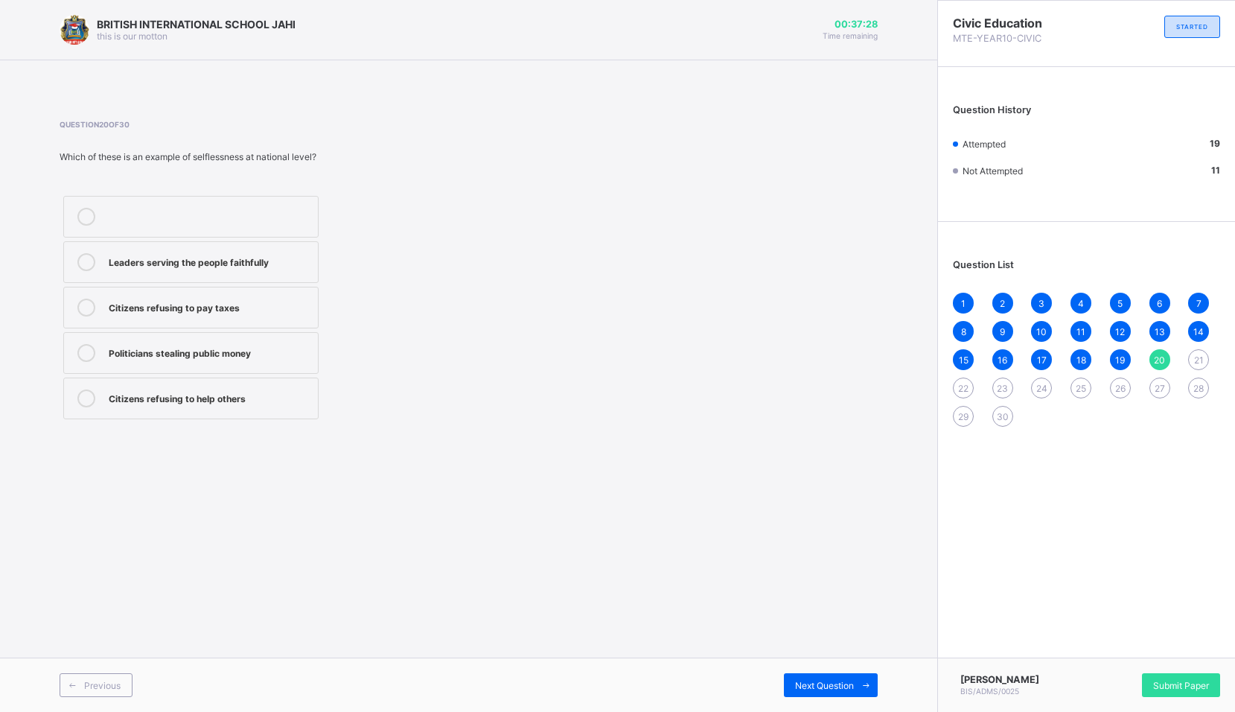
click at [301, 270] on div "Leaders serving the people faithfully" at bounding box center [210, 262] width 202 height 18
click at [831, 689] on span "Next Question" at bounding box center [824, 685] width 59 height 11
click at [259, 414] on label "Corruption and conflict" at bounding box center [190, 399] width 255 height 42
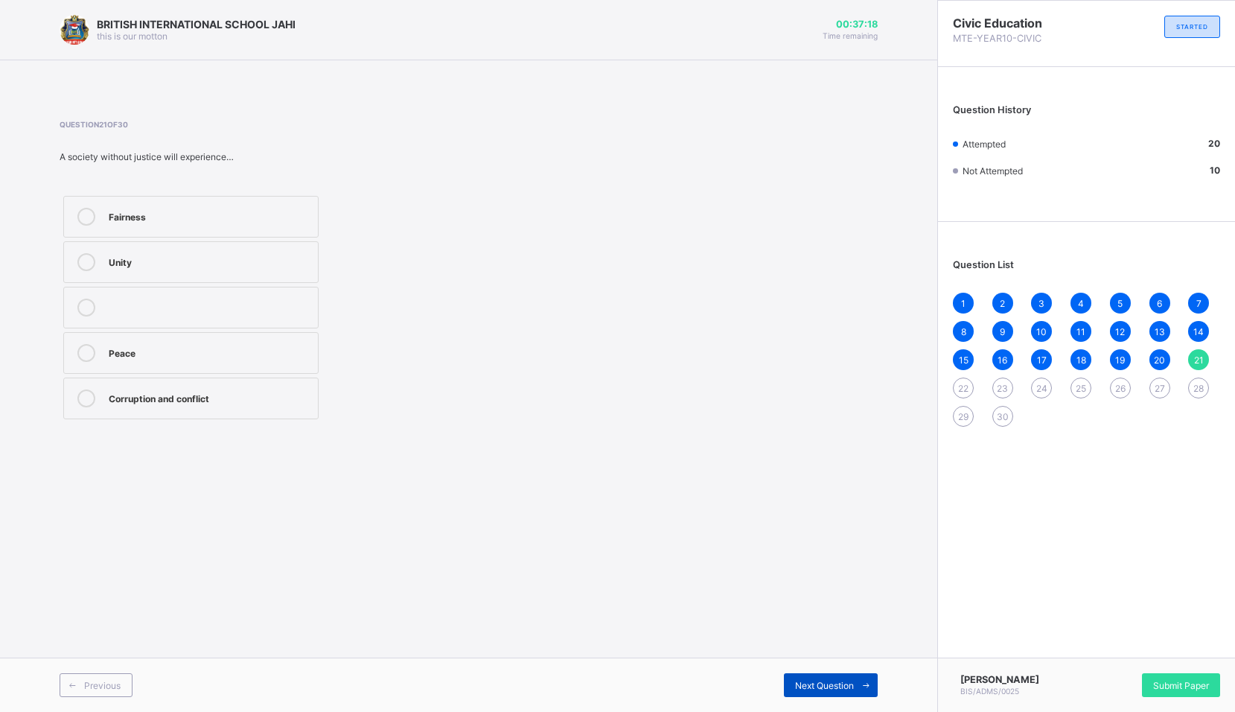
click at [850, 690] on span "Next Question" at bounding box center [824, 685] width 59 height 11
click at [108, 690] on span "Previous" at bounding box center [102, 685] width 36 height 11
click at [120, 405] on div "Corruption and conflict" at bounding box center [210, 398] width 202 height 18
click at [796, 680] on span "Next Question" at bounding box center [824, 685] width 59 height 11
click at [689, 434] on div "Question 22 of 30 Which of these is NOT a quality of a selfless person? Kindnes…" at bounding box center [469, 272] width 818 height 348
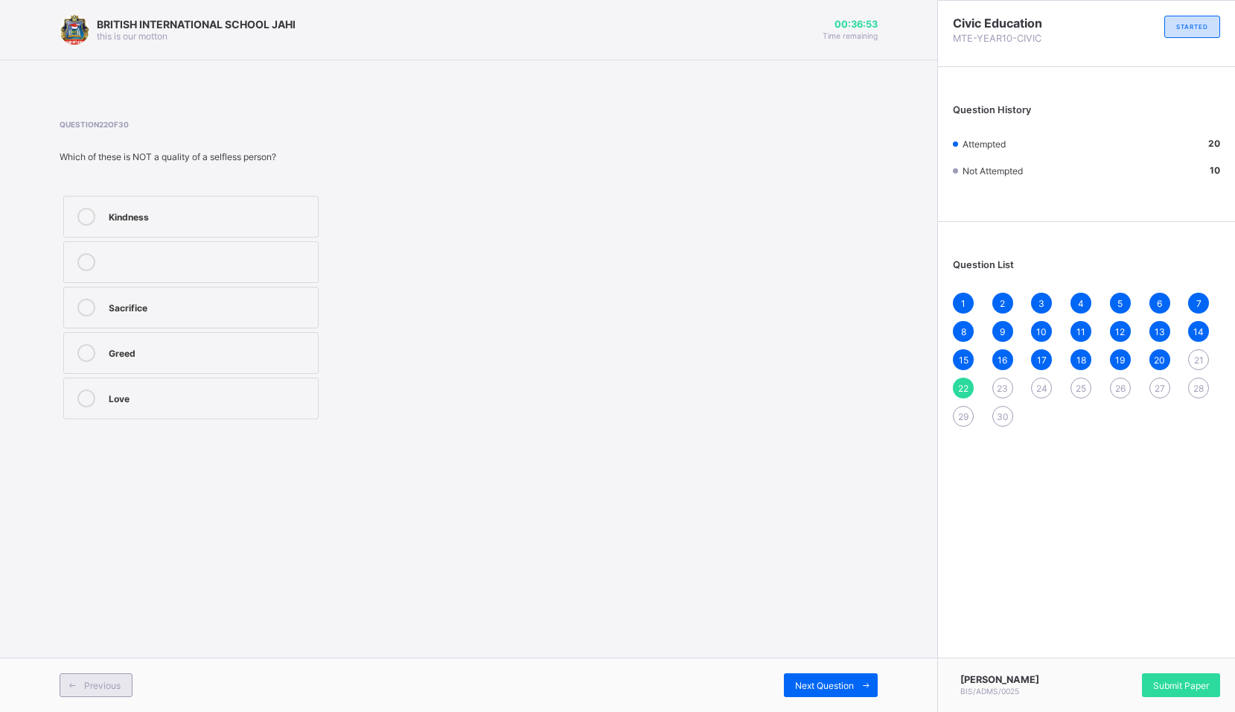
click at [104, 677] on div "Previous" at bounding box center [96, 685] width 73 height 24
click at [135, 410] on label "Corruption and conflict" at bounding box center [190, 399] width 255 height 42
click at [841, 675] on div "Next Question" at bounding box center [831, 685] width 94 height 24
click at [209, 350] on div "Greed" at bounding box center [210, 351] width 202 height 15
click at [843, 684] on span "Next Question" at bounding box center [824, 685] width 59 height 11
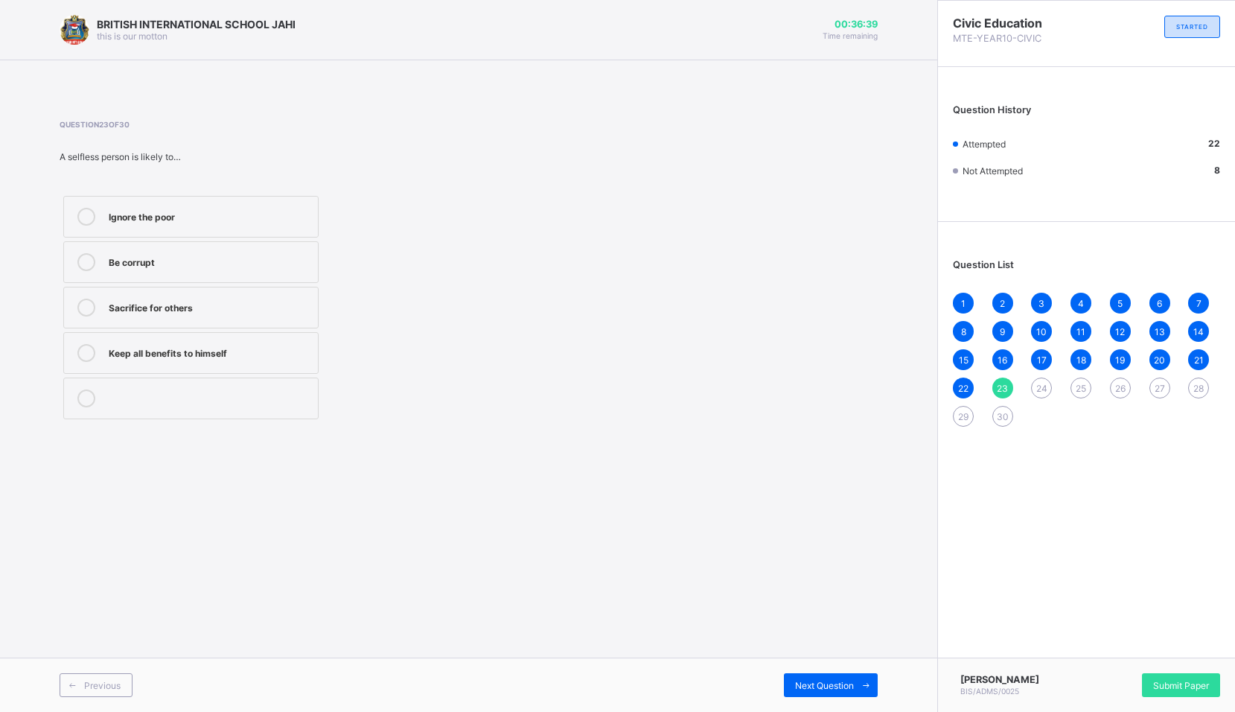
click at [215, 316] on label "Sacrifice for others" at bounding box center [190, 308] width 255 height 42
click at [832, 687] on span "Next Question" at bounding box center [824, 685] width 59 height 11
click at [214, 223] on div "It brings peace" at bounding box center [210, 217] width 202 height 18
click at [818, 690] on span "Next Question" at bounding box center [824, 685] width 59 height 11
click at [258, 366] on label "Teacher rewarding hardworking students" at bounding box center [190, 353] width 255 height 42
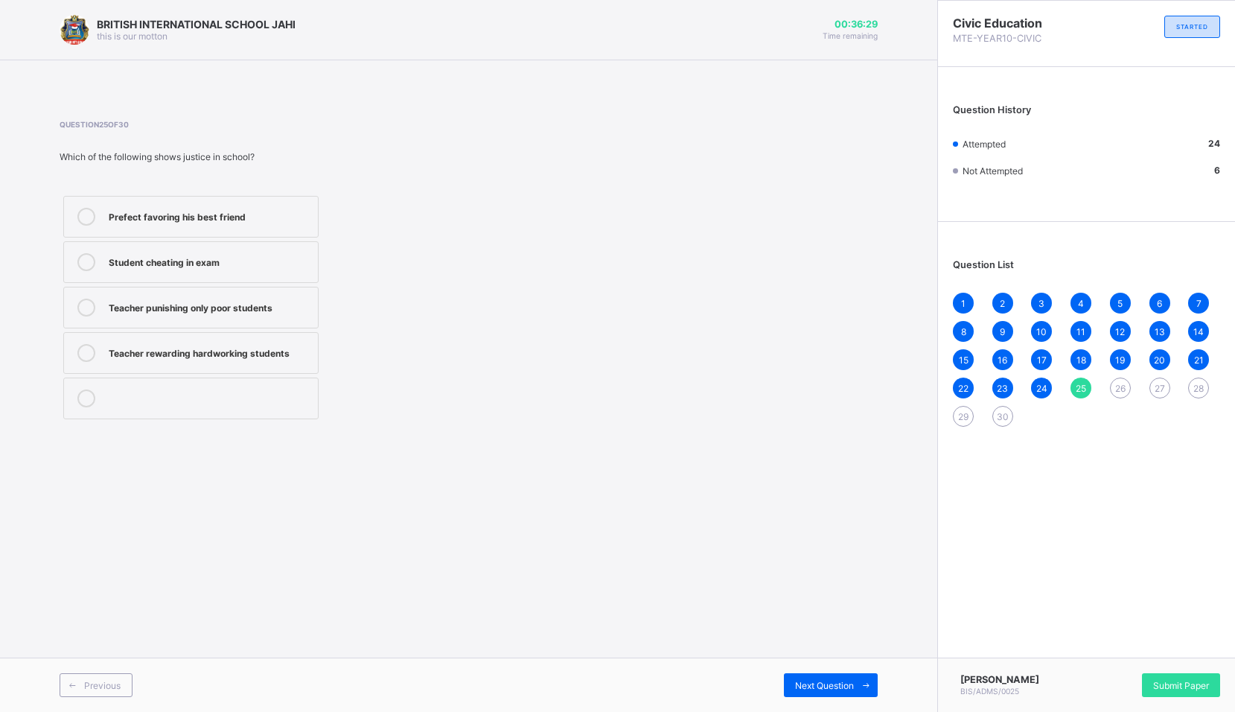
drag, startPoint x: 444, startPoint y: 436, endPoint x: 324, endPoint y: 368, distance: 137.7
click at [411, 413] on div "Question 25 of 30 Which of the following shows justice in school? Prefect favor…" at bounding box center [469, 272] width 818 height 348
click at [283, 348] on div "Teacher rewarding hardworking students" at bounding box center [210, 351] width 202 height 15
click at [812, 684] on span "Next Question" at bounding box center [824, 685] width 59 height 11
click at [238, 363] on label "Putting others’ needs first" at bounding box center [190, 353] width 255 height 42
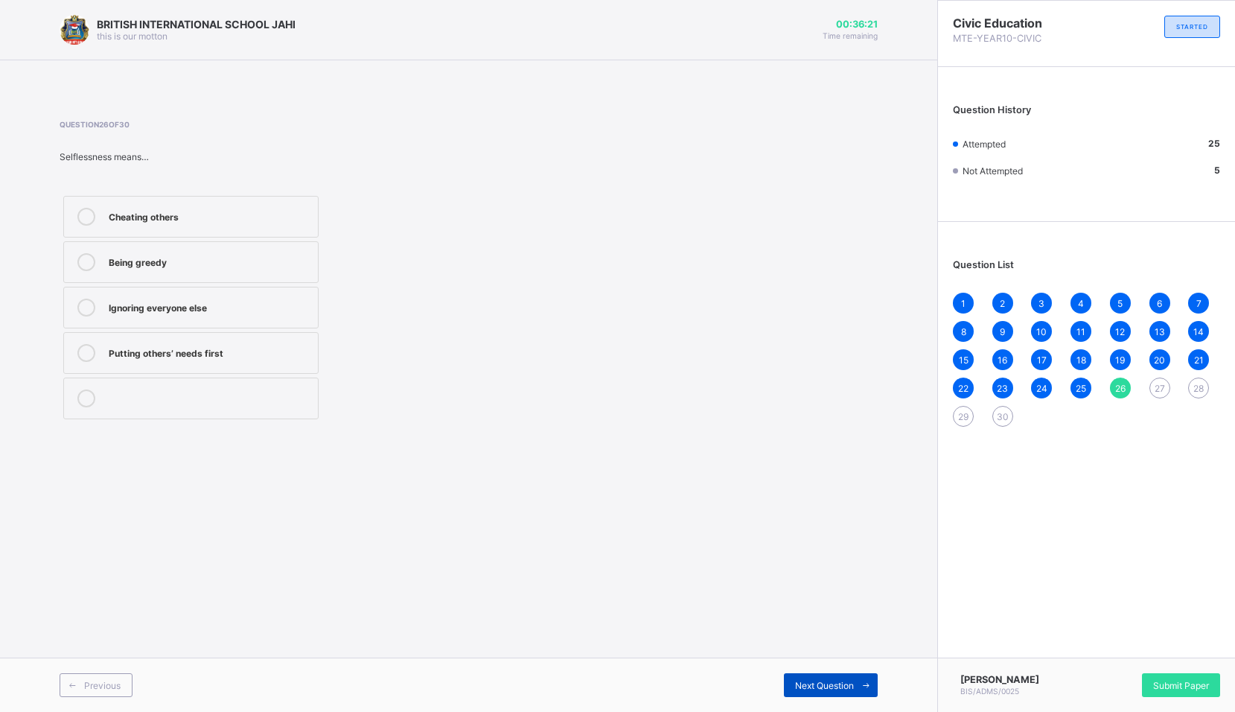
click at [800, 676] on div "Next Question" at bounding box center [831, 685] width 94 height 24
click at [150, 346] on div "Favoritism" at bounding box center [210, 351] width 202 height 15
click at [799, 684] on span "Next Question" at bounding box center [824, 685] width 59 height 11
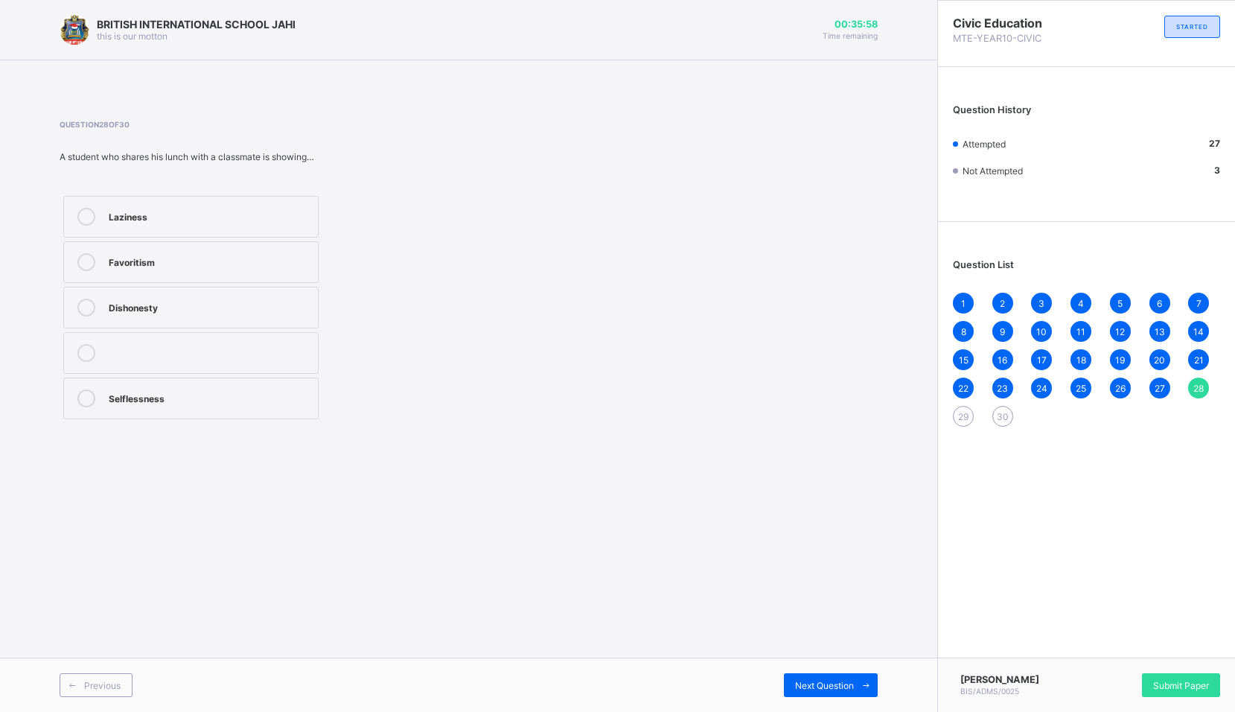
click at [173, 396] on div "Selflessness" at bounding box center [210, 396] width 202 height 15
click at [835, 677] on div "Next Question" at bounding box center [831, 685] width 94 height 24
click at [206, 219] on div "A leader favoring only his relatives" at bounding box center [210, 215] width 202 height 15
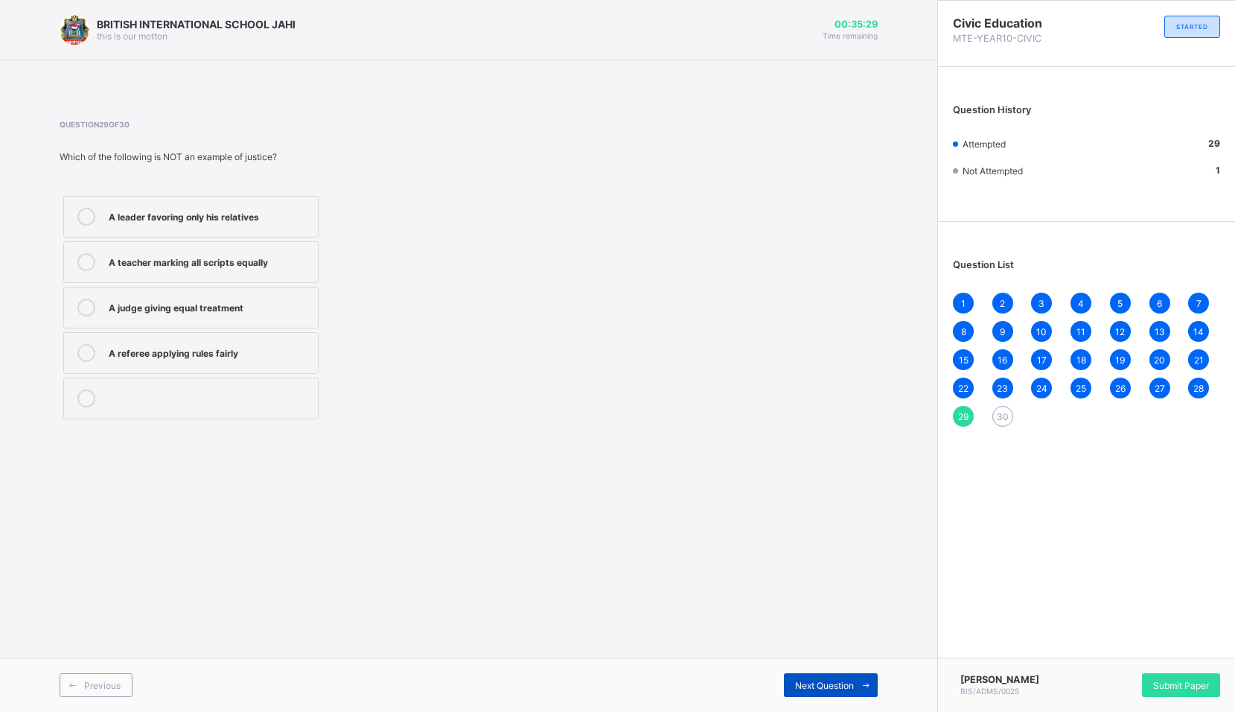
click at [809, 692] on div "Next Question" at bounding box center [831, 685] width 94 height 24
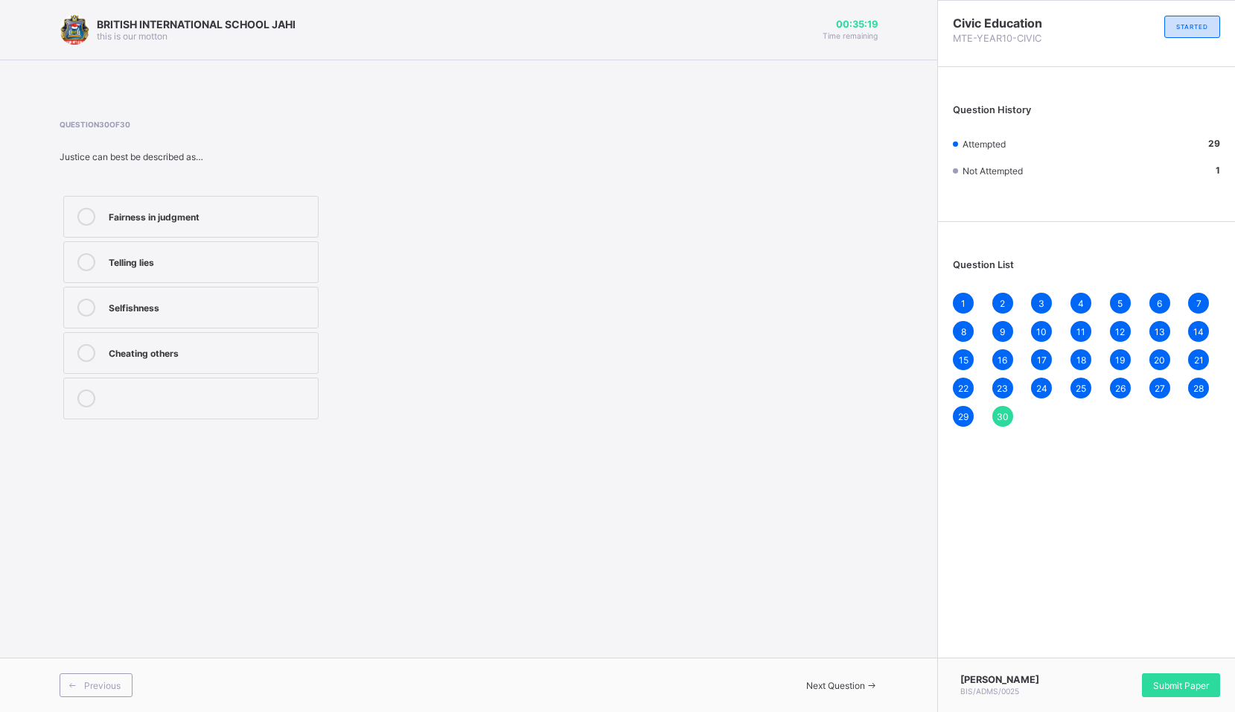
click at [211, 240] on div "Fairness in judgment Telling lies Selfishness Cheating others" at bounding box center [191, 307] width 263 height 231
click at [213, 232] on label "Fairness in judgment" at bounding box center [190, 217] width 255 height 42
click at [628, 351] on div "Question 30 of 30 Justice can best be described as… Fairness in judgment Tellin…" at bounding box center [469, 271] width 818 height 303
click at [488, 309] on div "Fairness in judgment Telling lies Selfishness Cheating others" at bounding box center [279, 307] width 439 height 231
click at [964, 306] on span "1" at bounding box center [963, 303] width 4 height 11
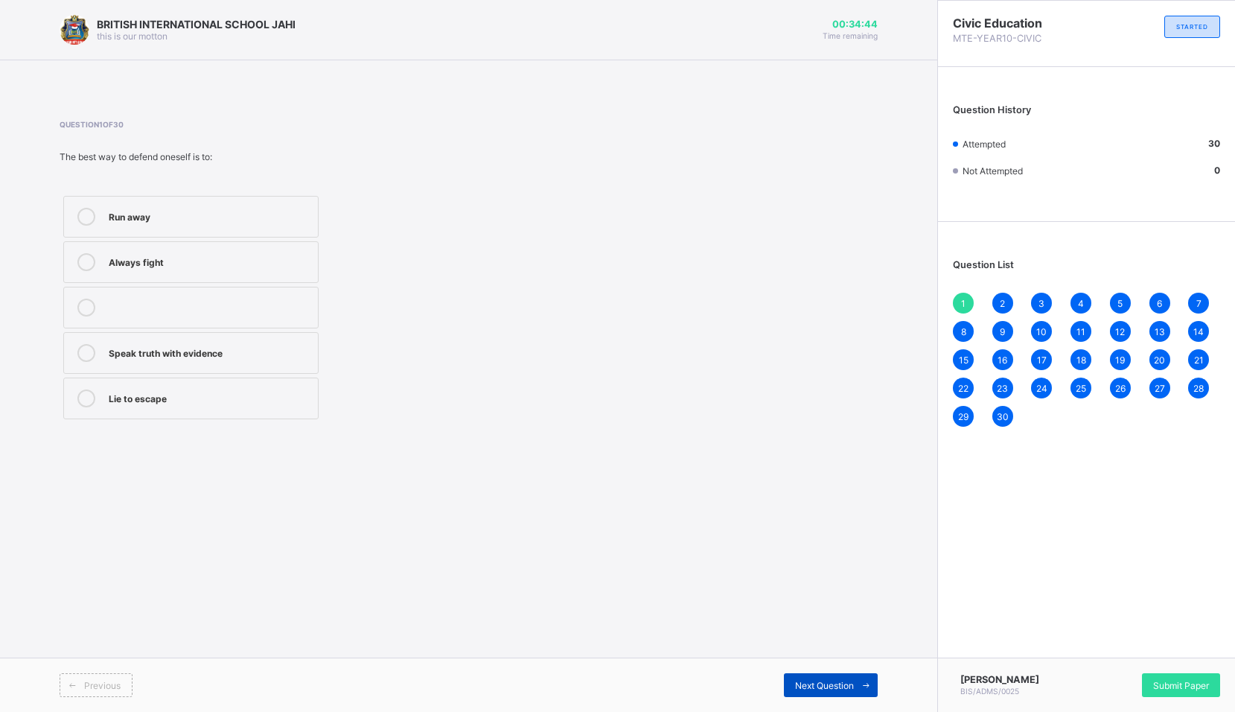
click at [812, 680] on span "Next Question" at bounding box center [824, 685] width 59 height 11
click at [792, 680] on div "Next Question" at bounding box center [831, 685] width 94 height 24
click at [790, 690] on div "Next Question" at bounding box center [831, 685] width 94 height 24
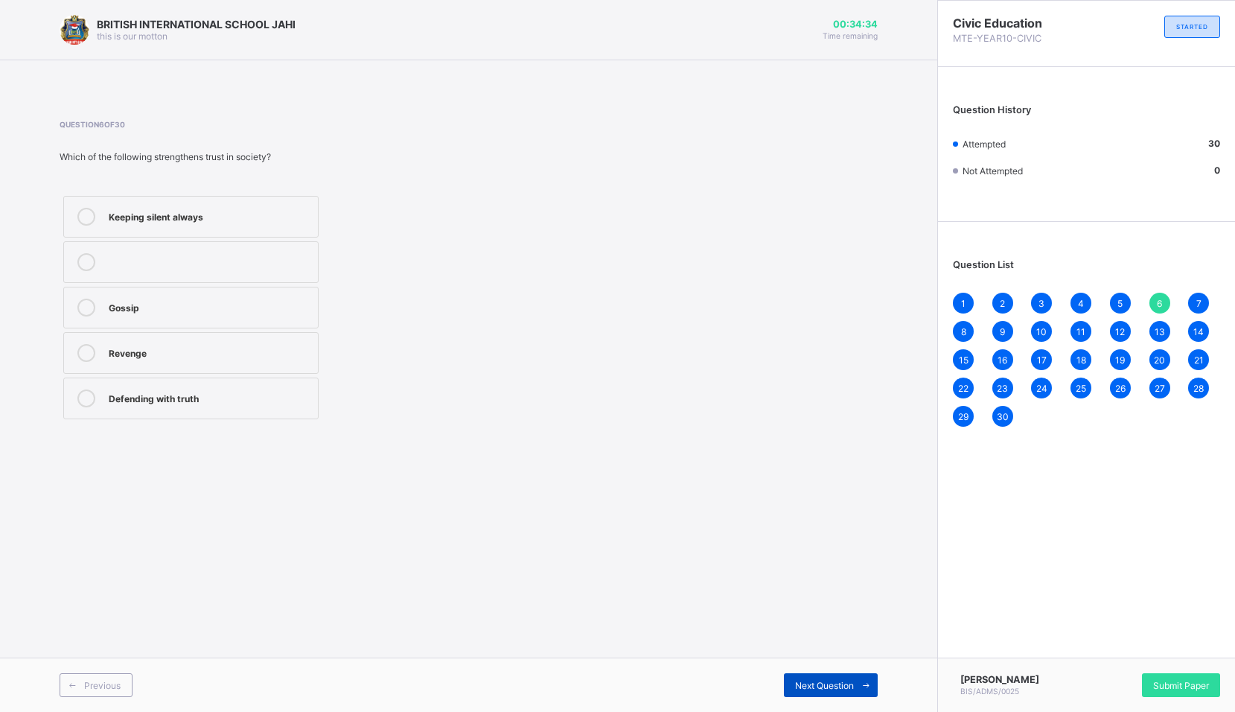
click at [790, 690] on div "Next Question" at bounding box center [831, 685] width 94 height 24
click at [792, 691] on div "Next Question" at bounding box center [831, 685] width 94 height 24
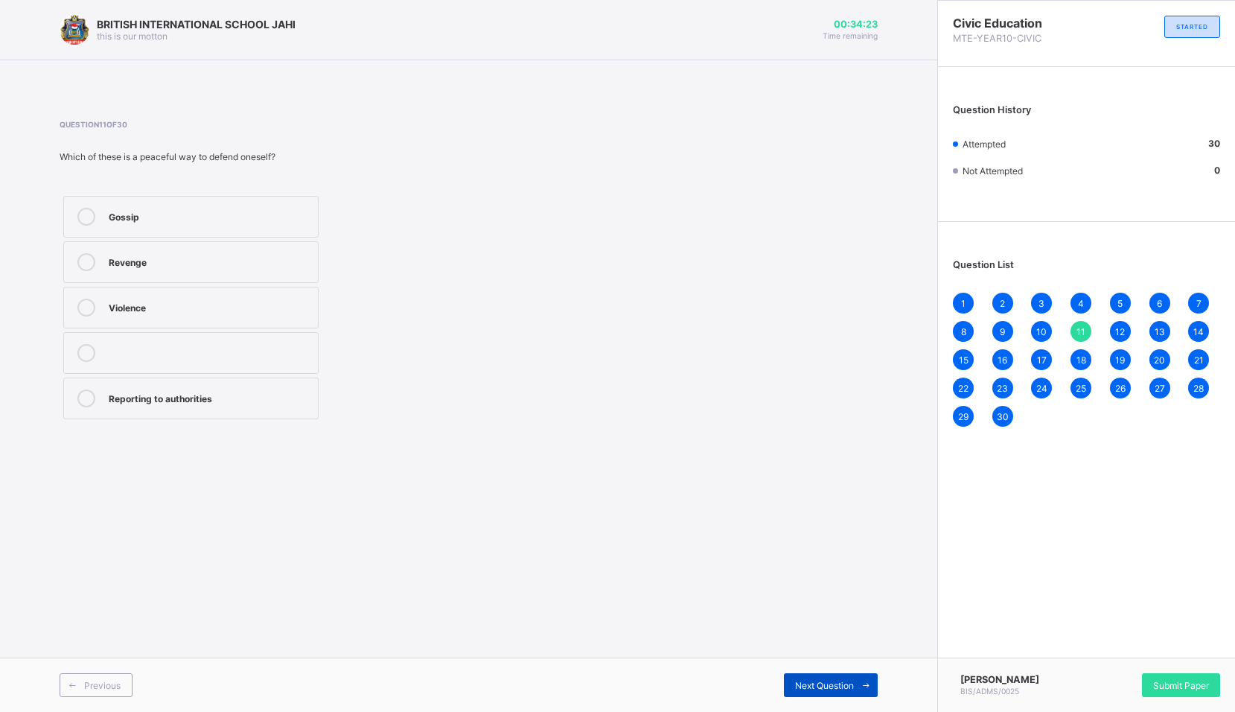
click at [792, 692] on div "Next Question" at bounding box center [831, 685] width 94 height 24
click at [793, 692] on div "Next Question" at bounding box center [831, 685] width 94 height 24
click at [793, 695] on div "Next Question" at bounding box center [831, 685] width 94 height 24
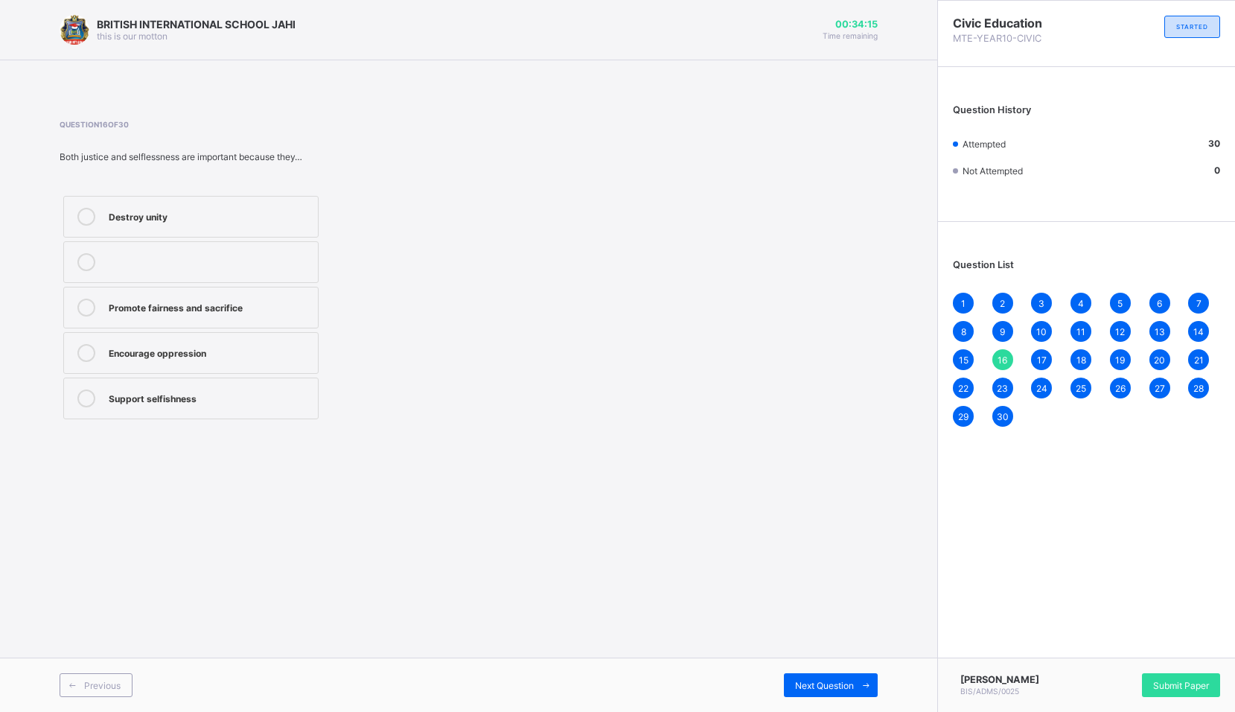
click at [797, 697] on div "Previous Next Question" at bounding box center [468, 684] width 937 height 54
click at [809, 686] on span "Next Question" at bounding box center [824, 685] width 59 height 11
click at [814, 684] on span "Next Question" at bounding box center [824, 685] width 59 height 11
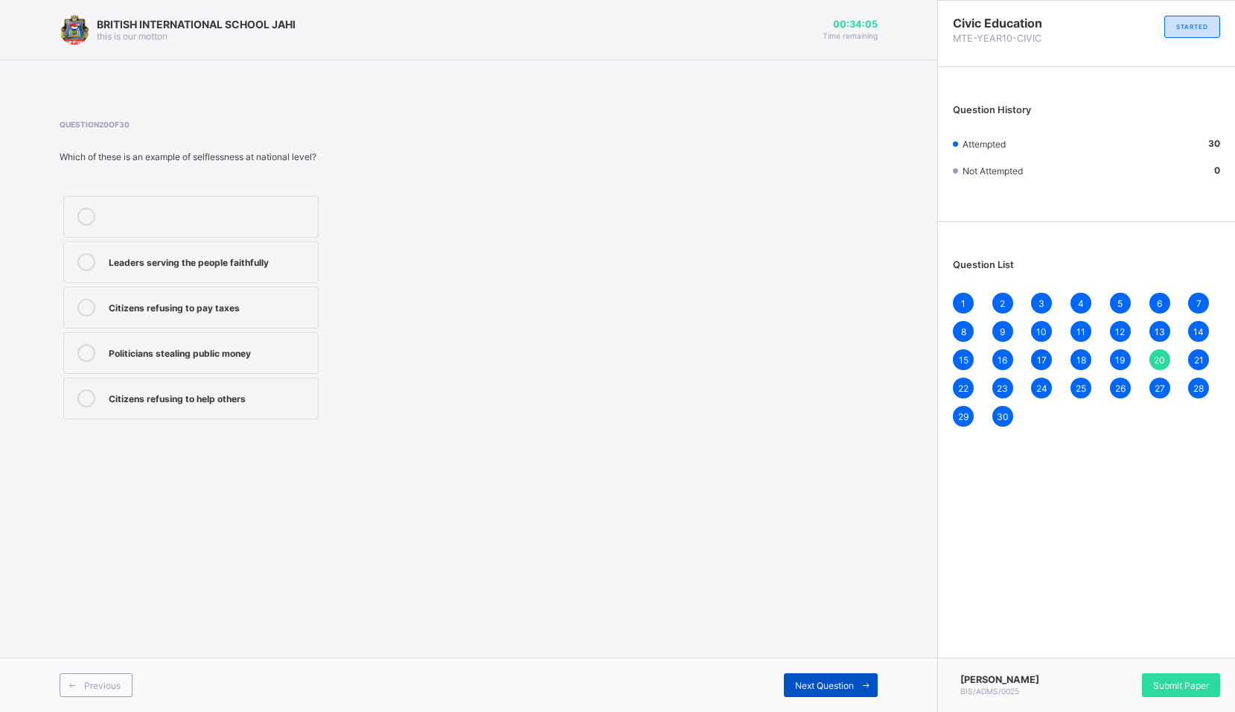
click at [814, 684] on span "Next Question" at bounding box center [824, 685] width 59 height 11
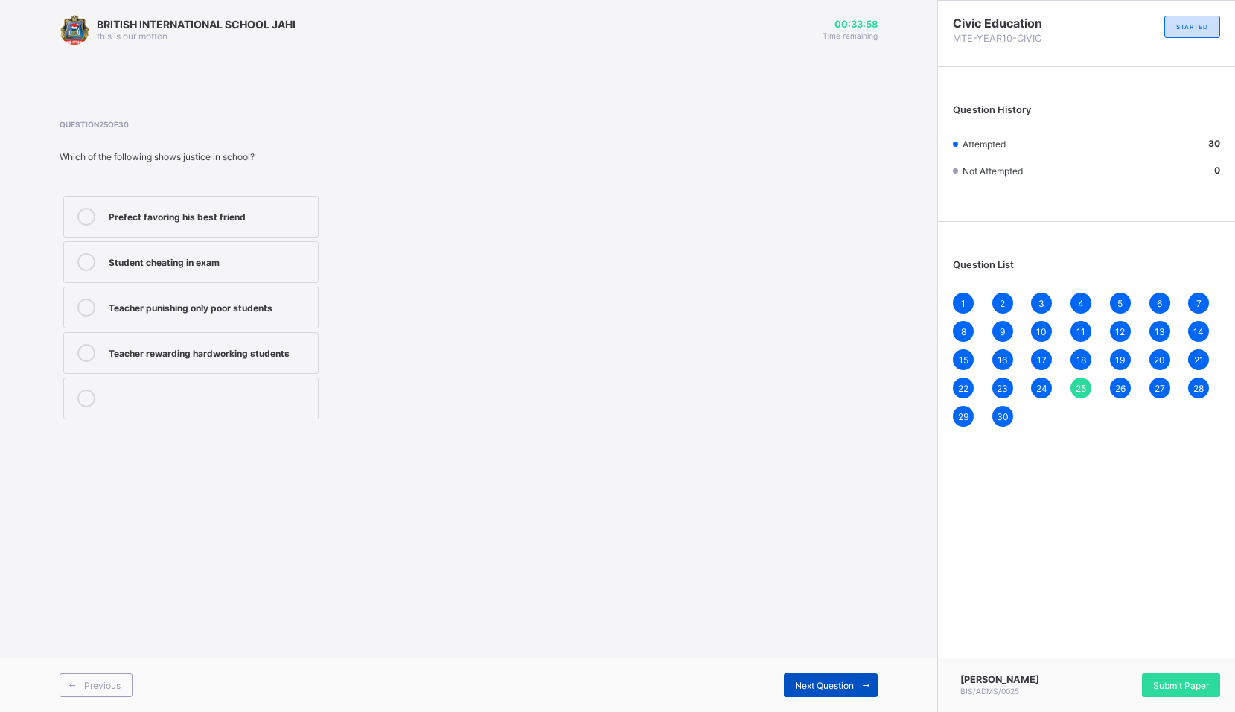
click at [814, 685] on span "Next Question" at bounding box center [824, 685] width 59 height 11
drag, startPoint x: 102, startPoint y: 676, endPoint x: 112, endPoint y: 675, distance: 9.8
click at [105, 676] on div "Previous" at bounding box center [96, 685] width 73 height 24
click at [798, 691] on div "Next Question" at bounding box center [831, 685] width 94 height 24
click at [799, 690] on span "Next Question" at bounding box center [824, 685] width 59 height 11
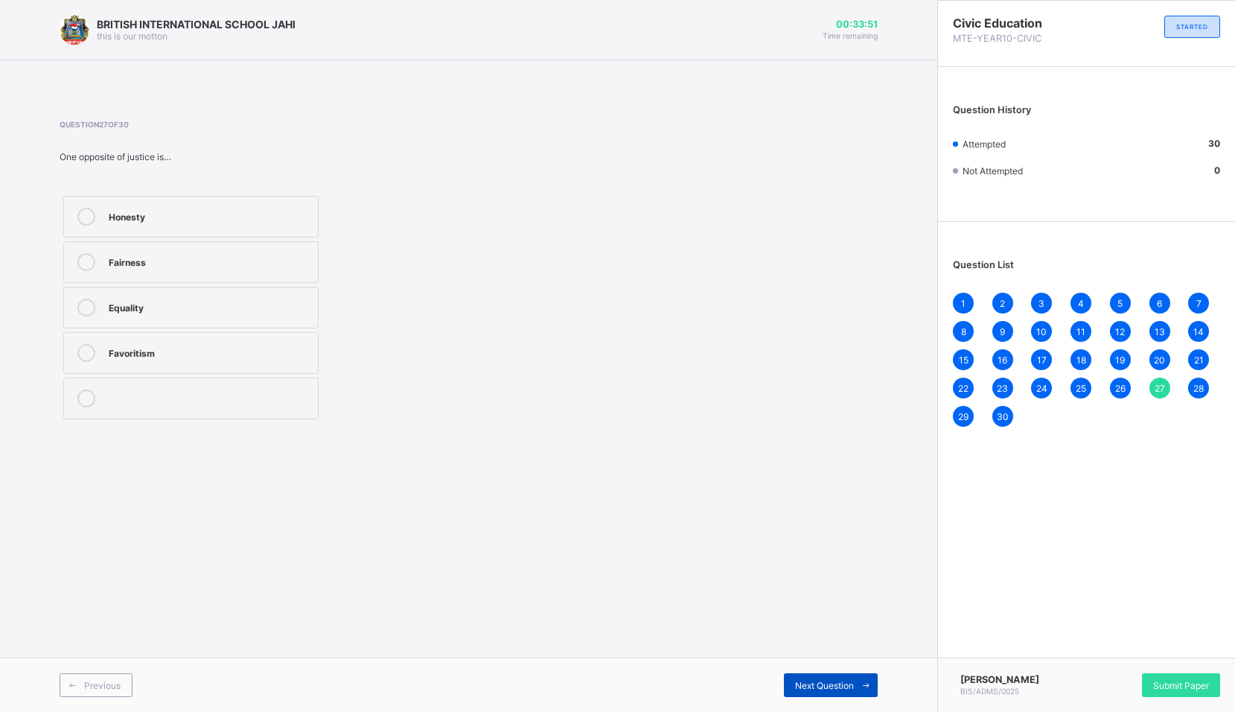
click at [799, 690] on span "Next Question" at bounding box center [824, 685] width 59 height 11
click at [1153, 687] on div "Submit Paper" at bounding box center [1181, 685] width 78 height 24
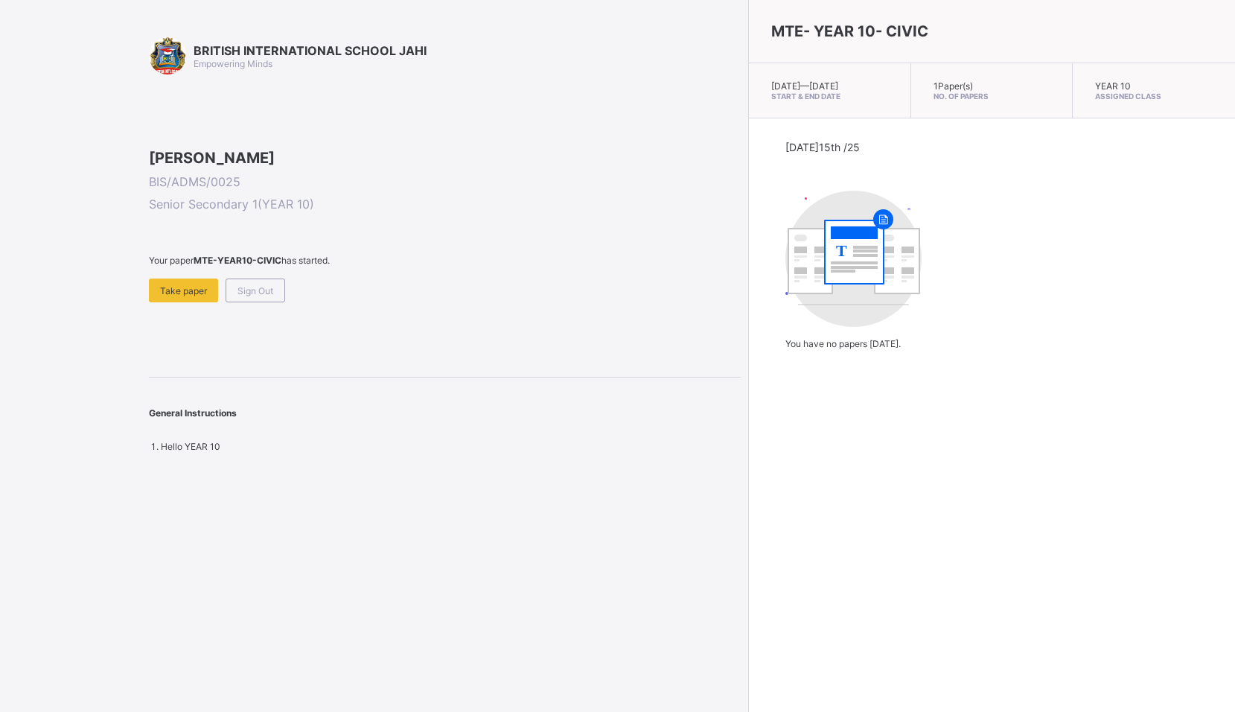
click at [262, 302] on div "Sign Out" at bounding box center [256, 290] width 60 height 24
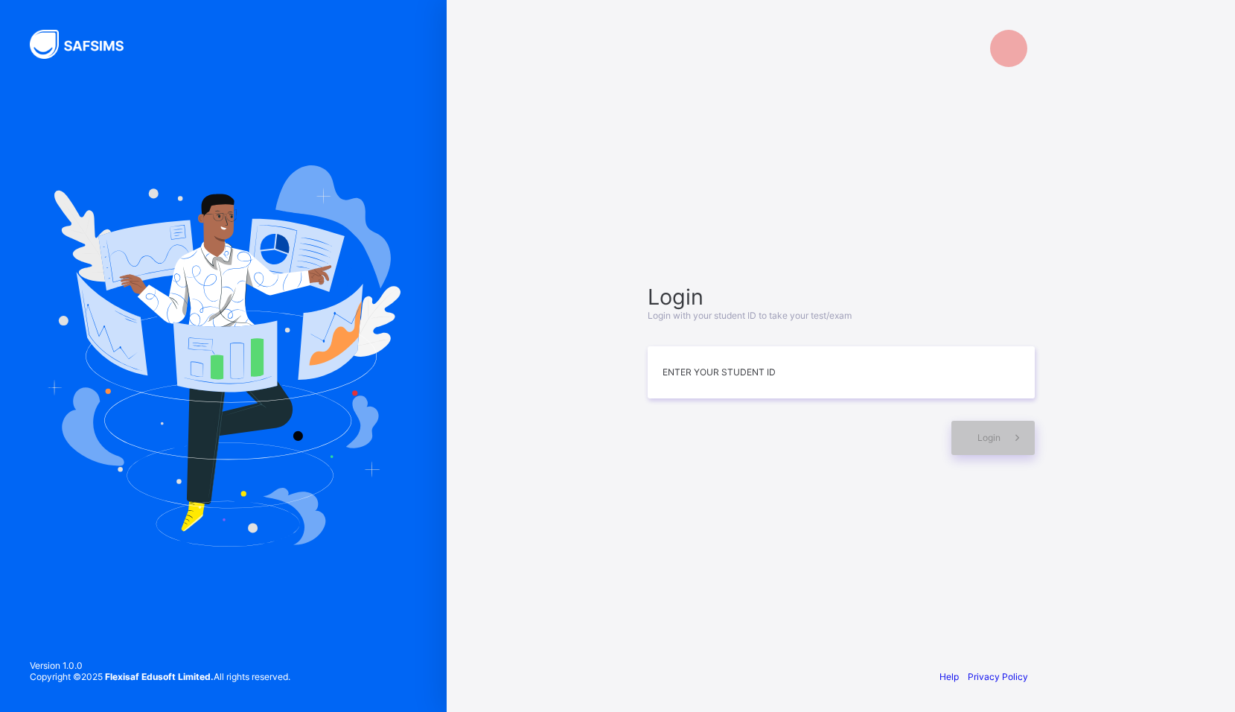
drag, startPoint x: 262, startPoint y: 382, endPoint x: 396, endPoint y: 359, distance: 136.0
click at [396, 359] on img at bounding box center [223, 355] width 354 height 381
